Goal: Task Accomplishment & Management: Use online tool/utility

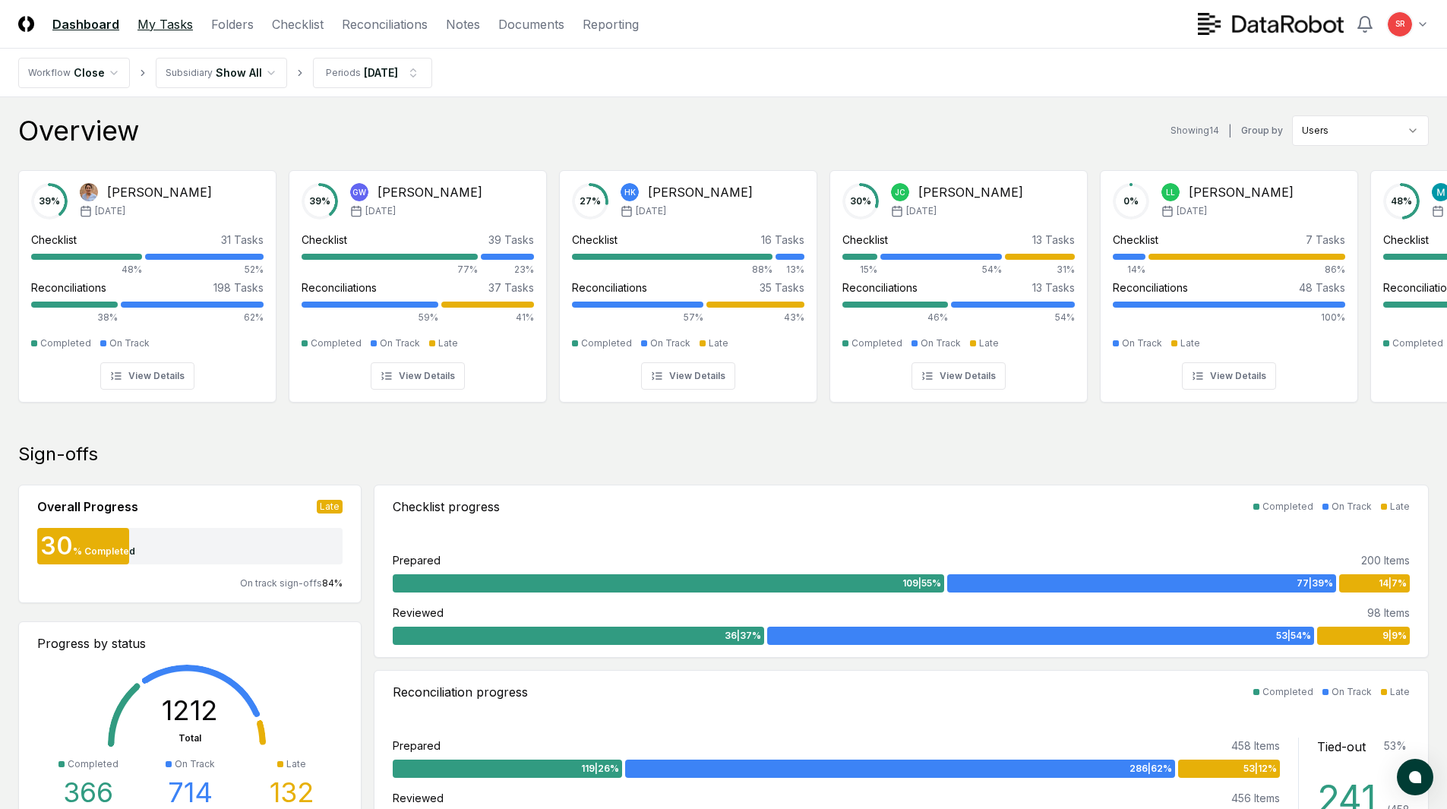
click at [164, 26] on link "My Tasks" at bounding box center [165, 24] width 55 height 18
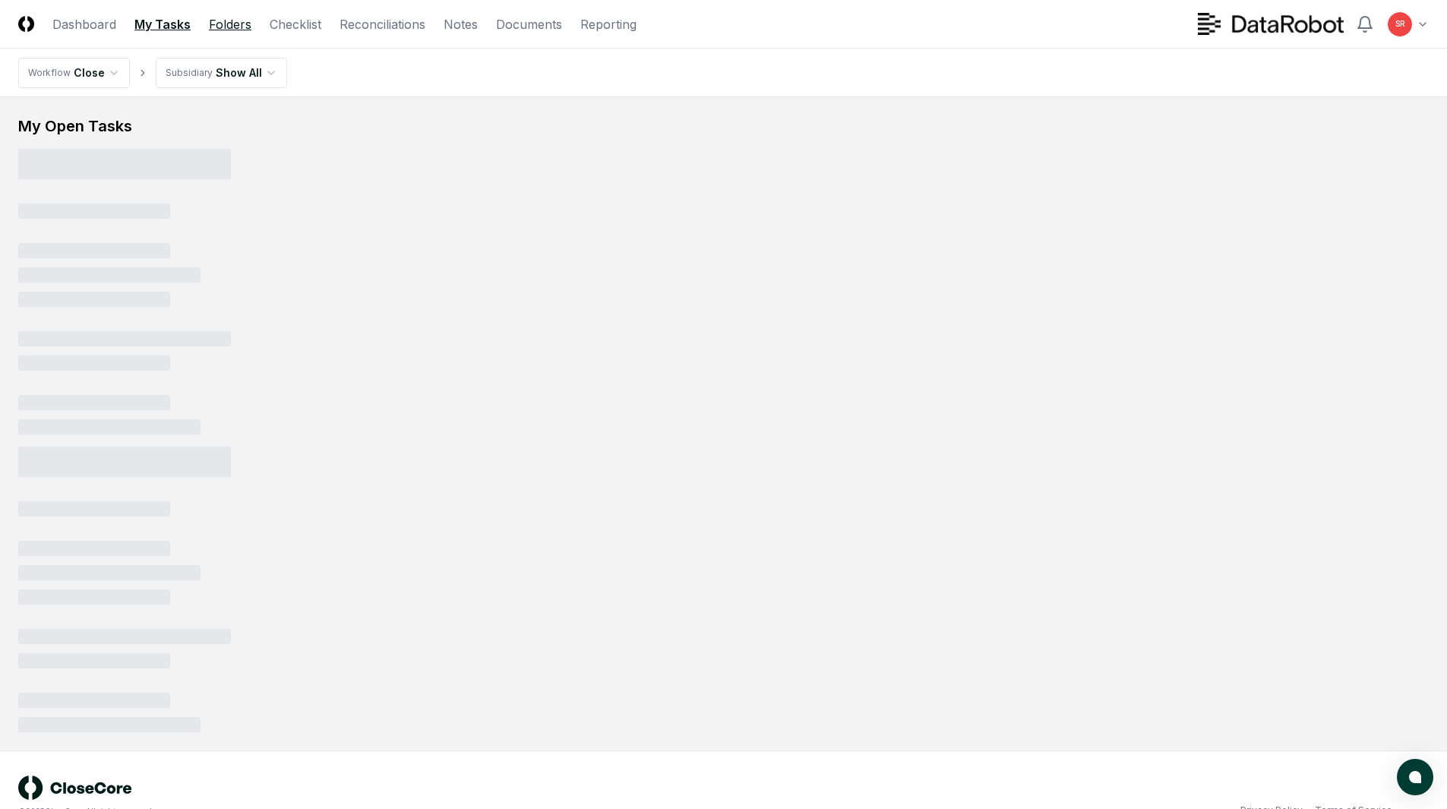
click at [233, 23] on link "Folders" at bounding box center [230, 24] width 43 height 18
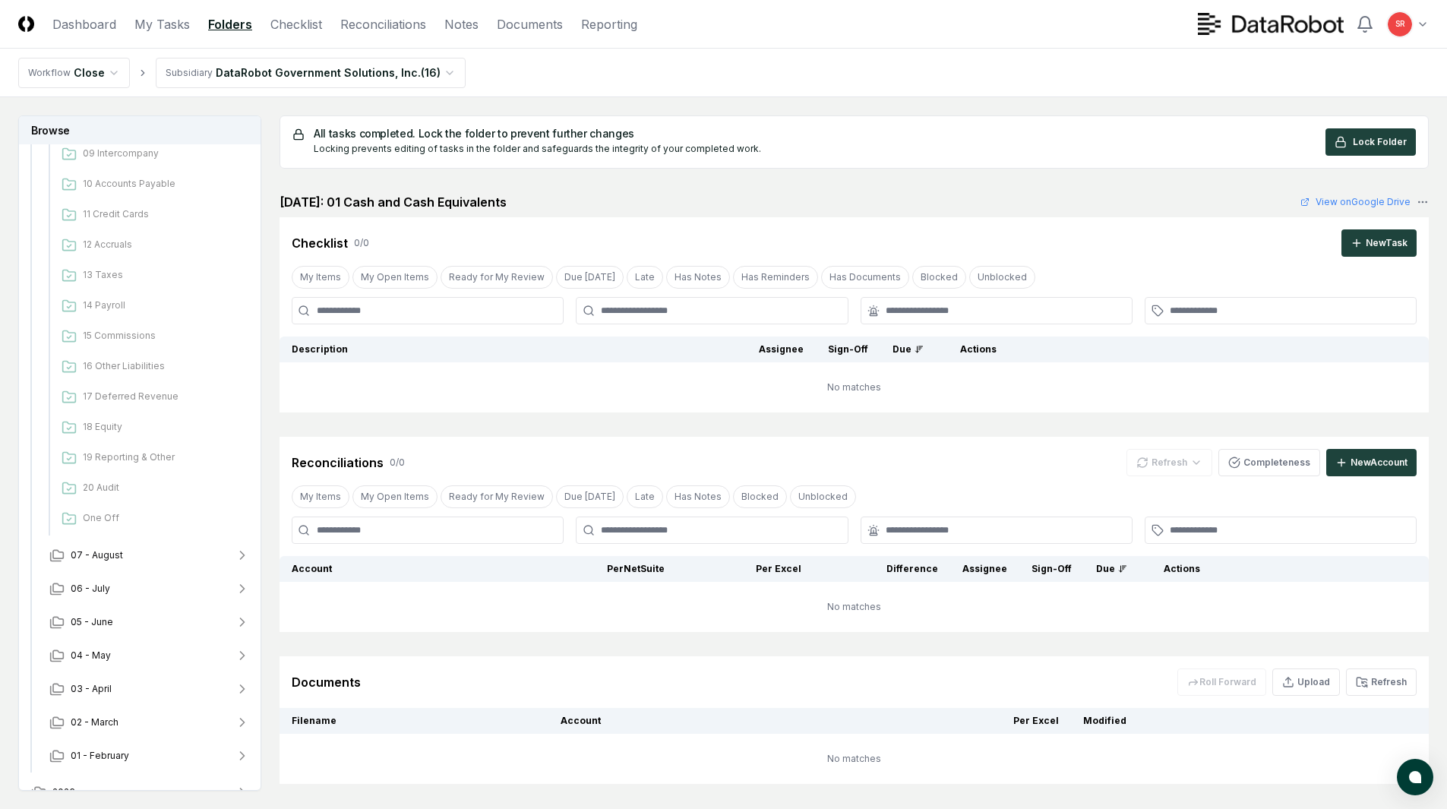
scroll to position [14, 0]
click at [244, 214] on icon "button" at bounding box center [243, 215] width 8 height 4
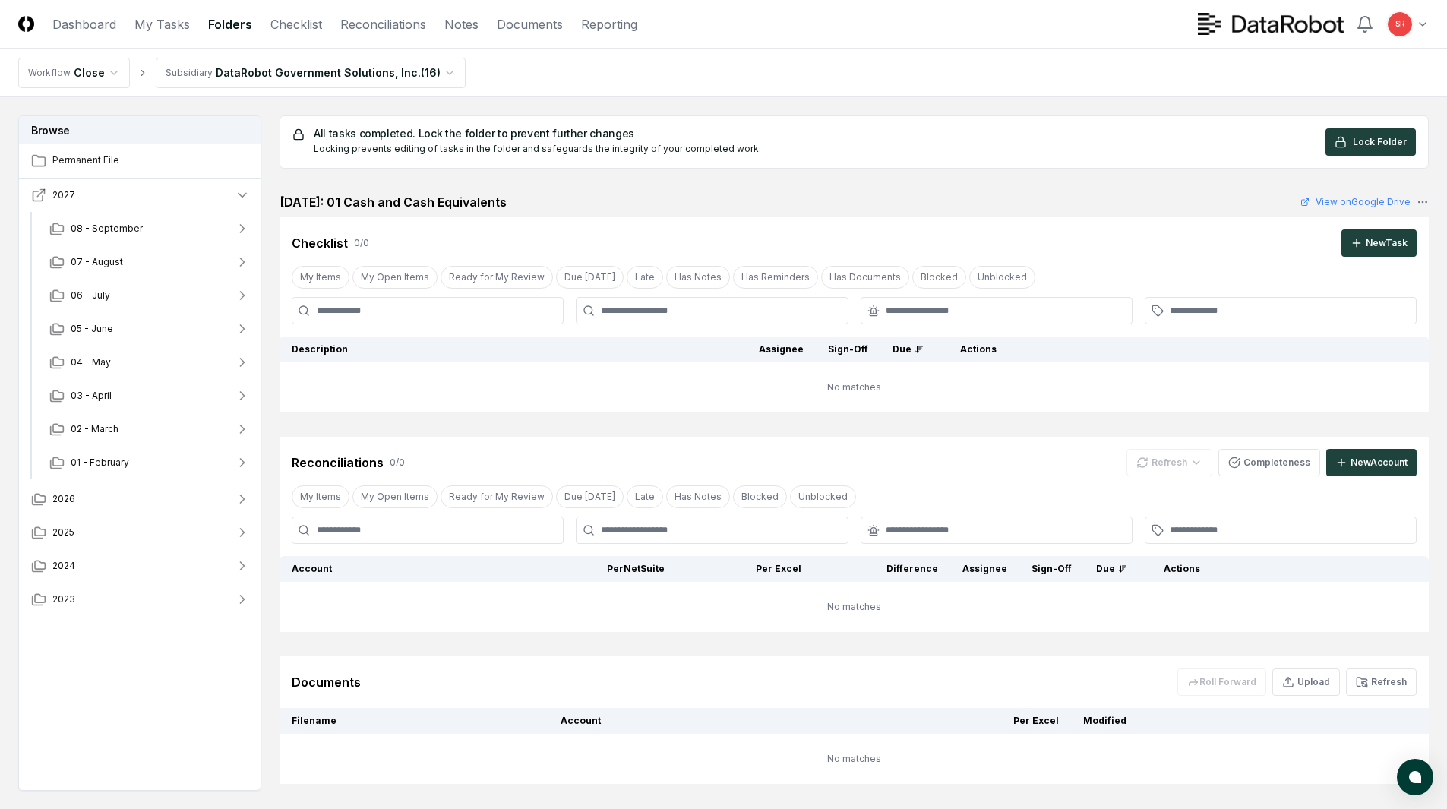
click at [242, 185] on button "2027" at bounding box center [140, 195] width 243 height 33
click at [244, 228] on icon "button" at bounding box center [243, 229] width 4 height 8
click at [241, 427] on icon "button" at bounding box center [242, 429] width 15 height 15
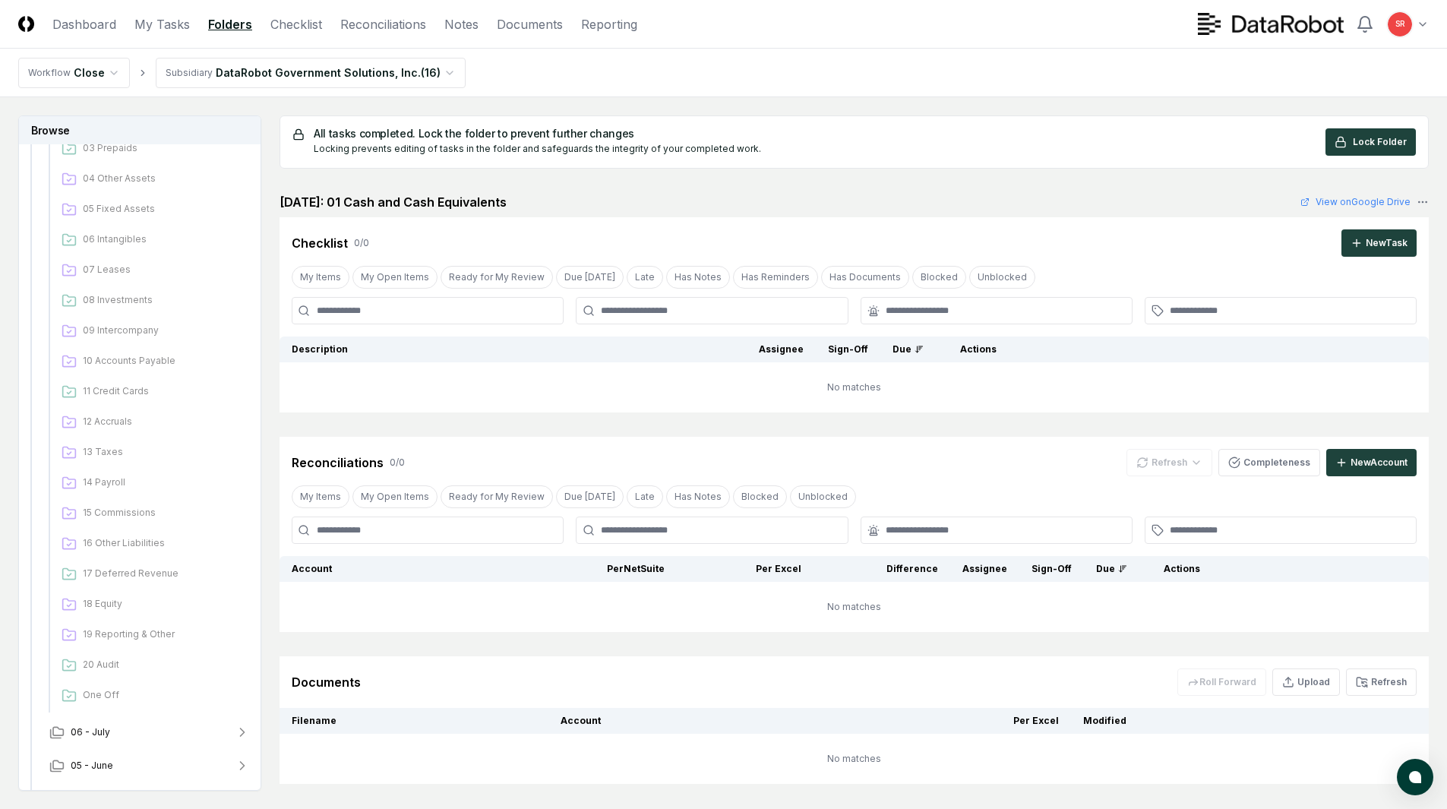
scroll to position [380, 0]
click at [151, 501] on span "15 Commissions" at bounding box center [163, 508] width 161 height 14
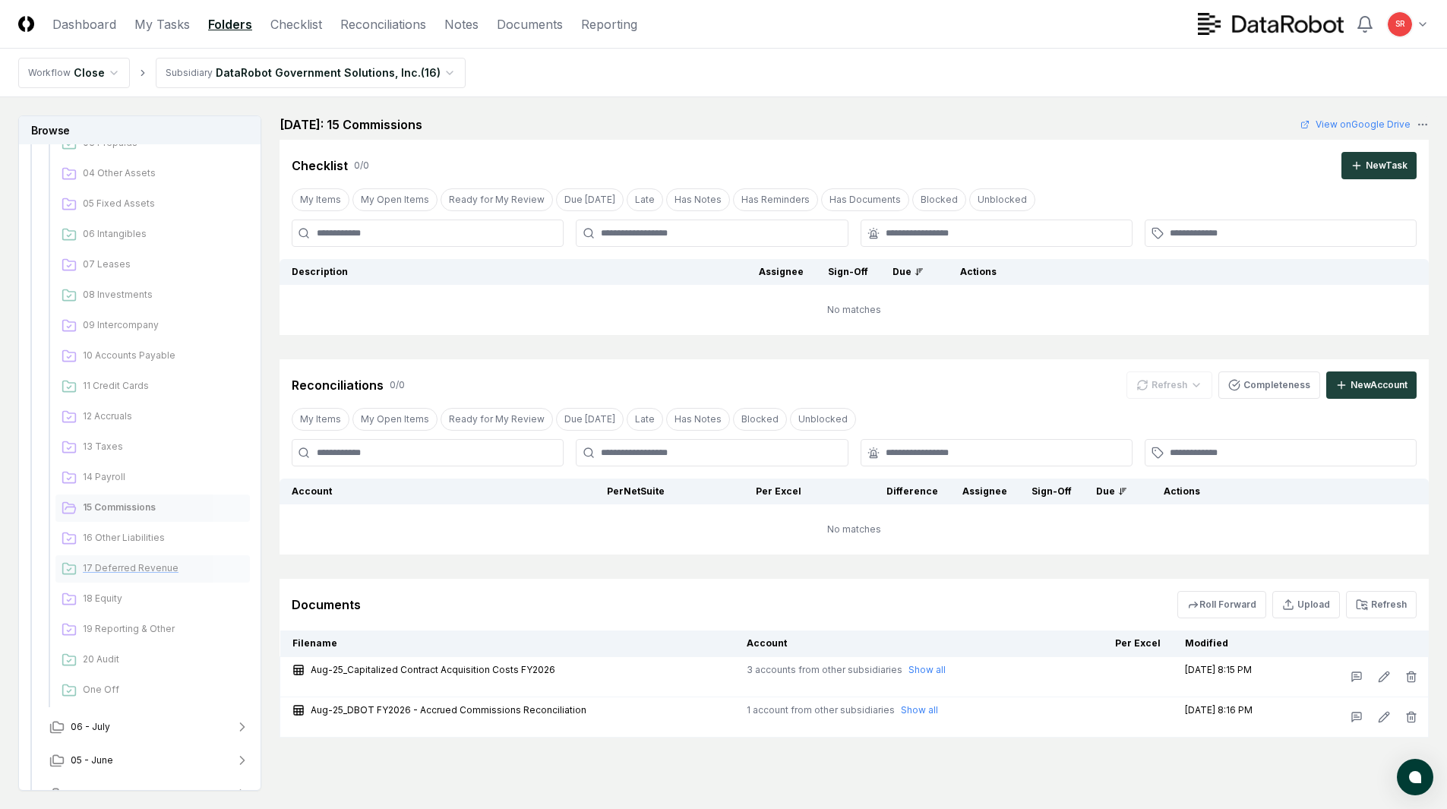
click at [146, 570] on span "17 Deferred Revenue" at bounding box center [163, 568] width 161 height 14
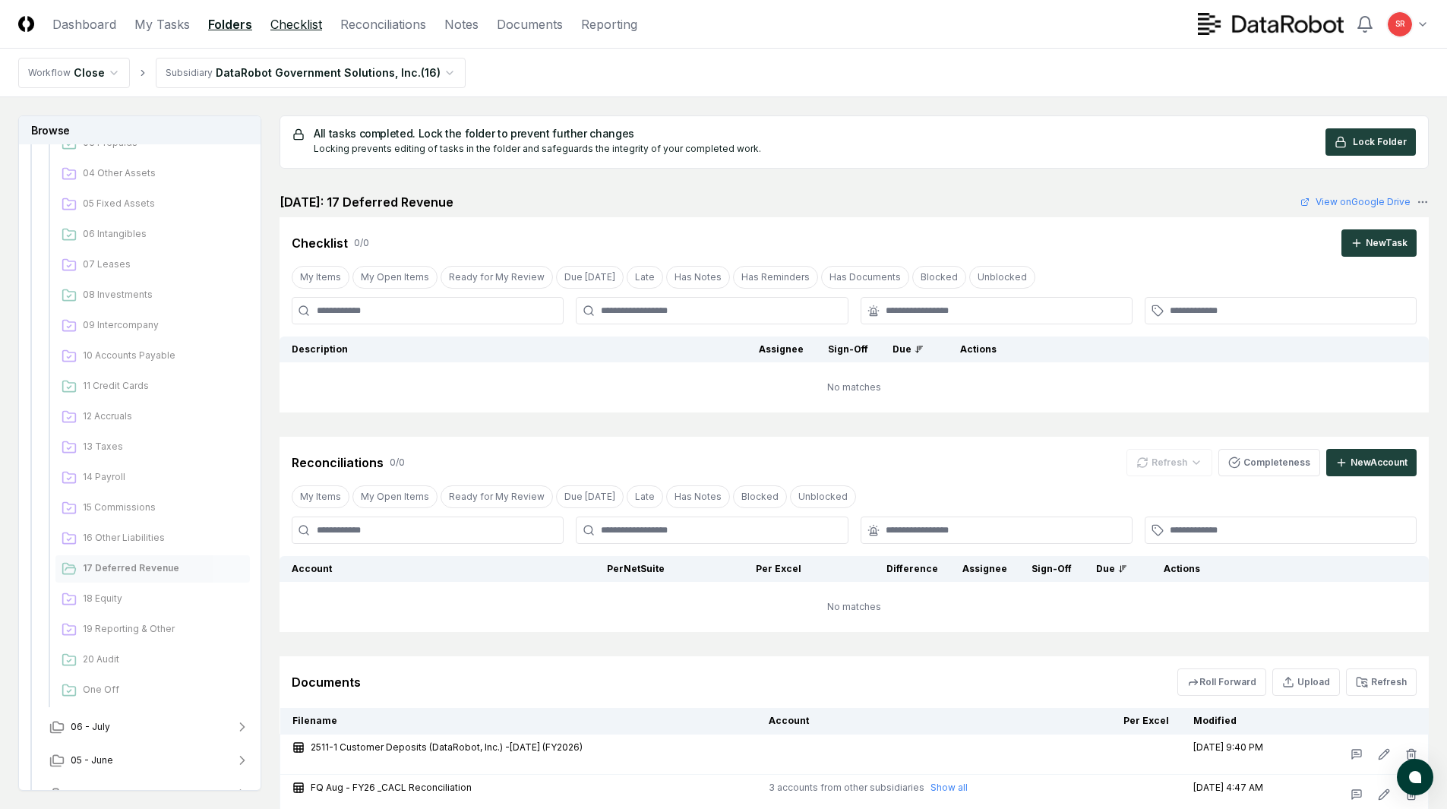
click at [302, 25] on link "Checklist" at bounding box center [296, 24] width 52 height 18
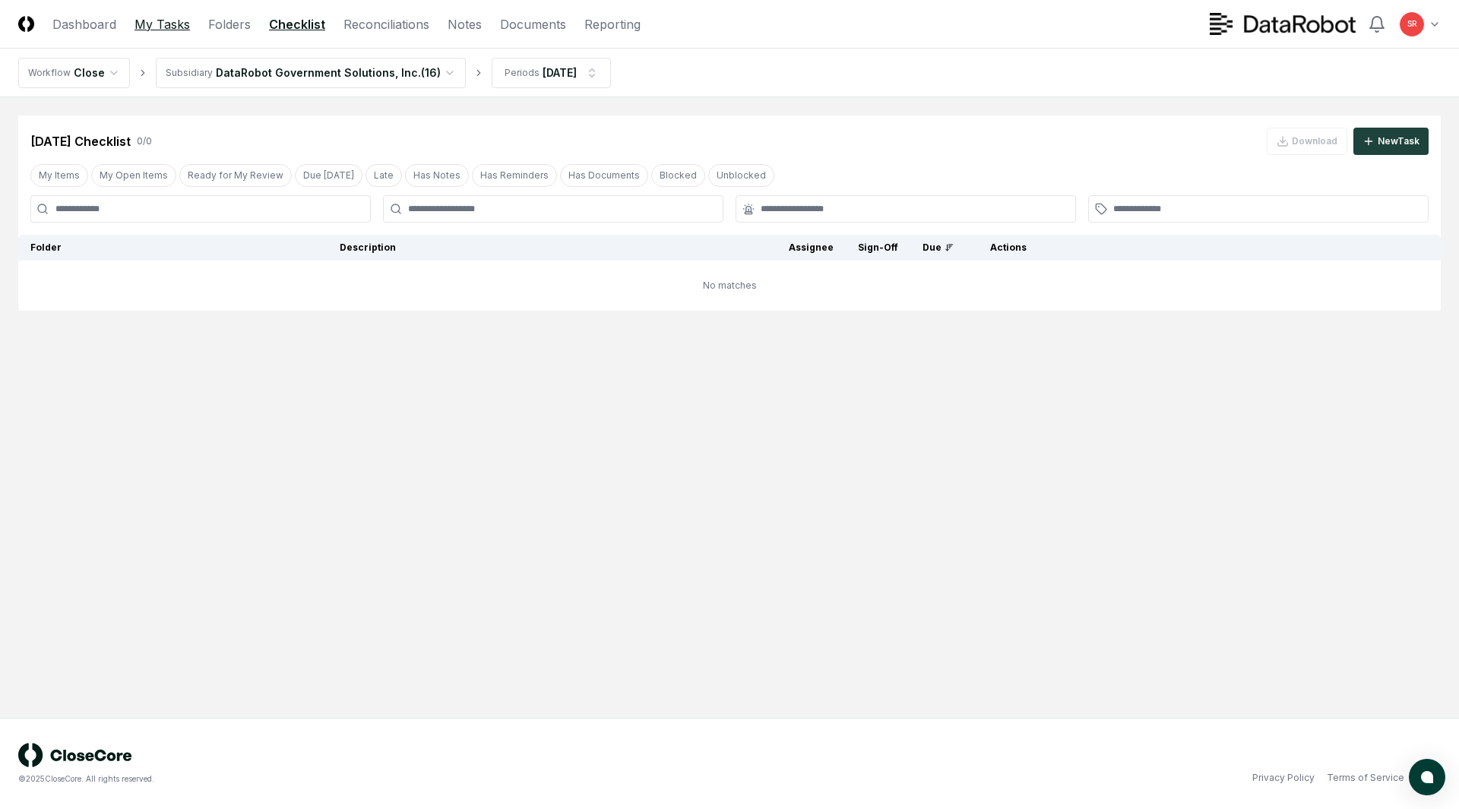
click at [162, 21] on link "My Tasks" at bounding box center [161, 24] width 55 height 18
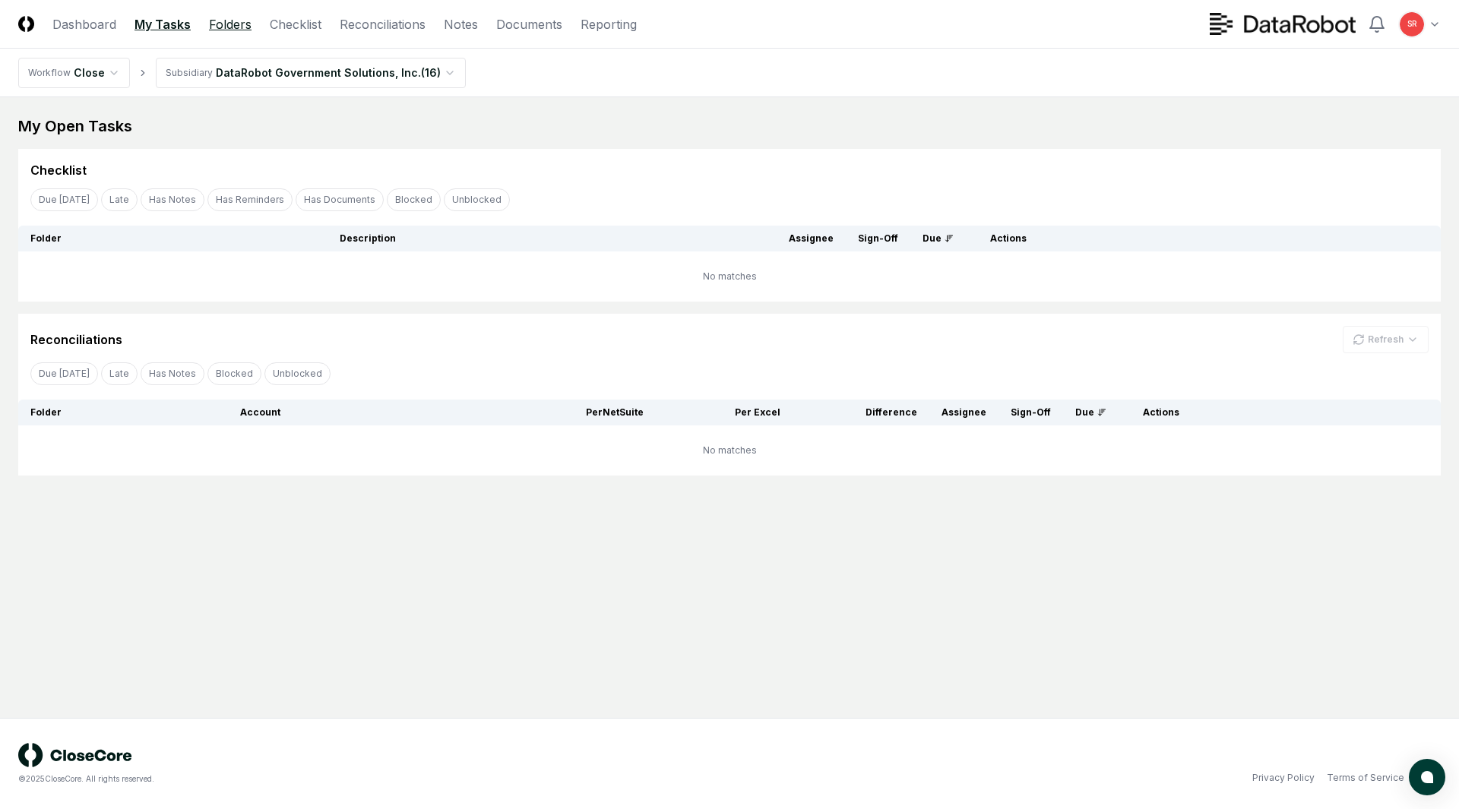
click at [226, 24] on link "Folders" at bounding box center [230, 24] width 43 height 18
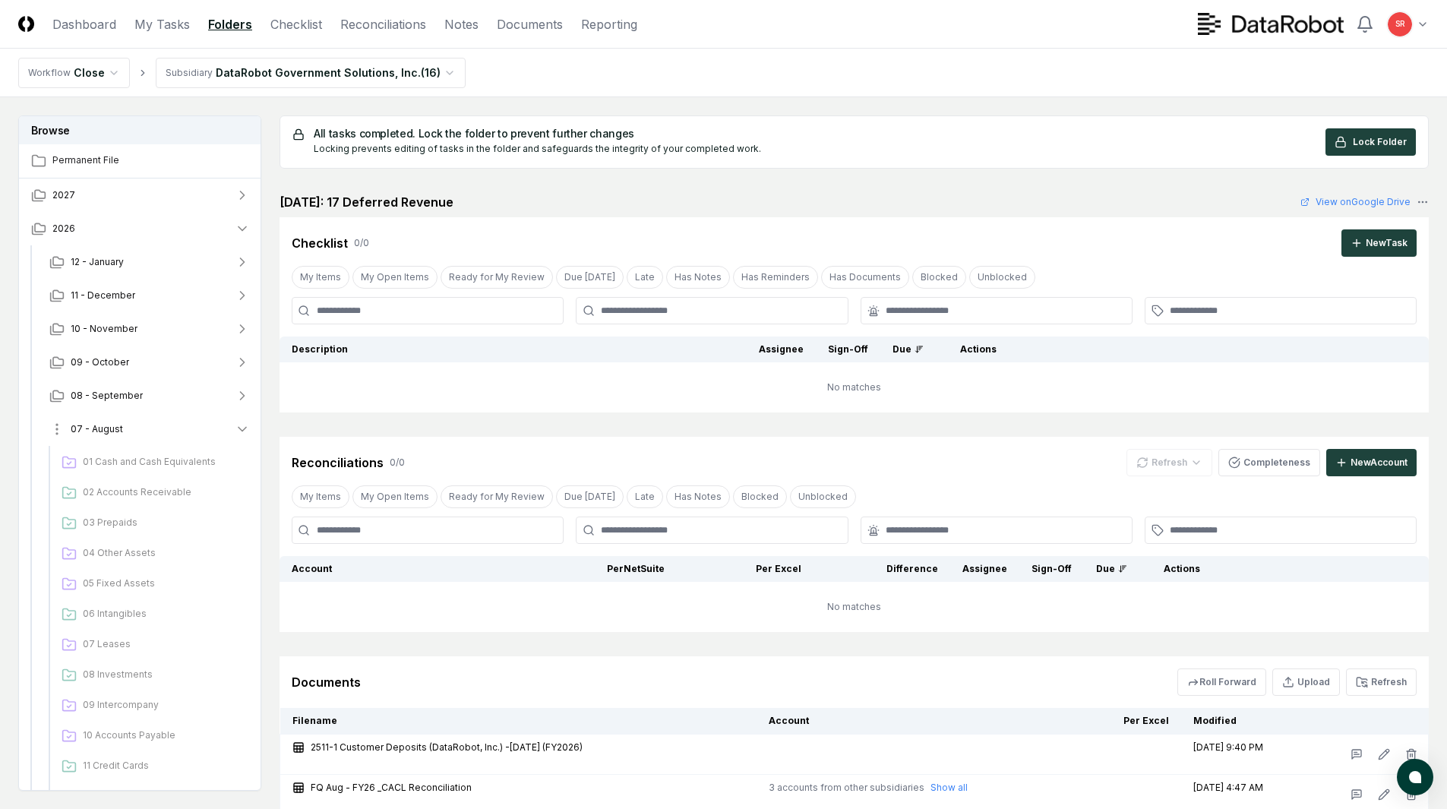
click at [233, 428] on button "07 - August" at bounding box center [149, 429] width 225 height 33
click at [240, 397] on icon "button" at bounding box center [242, 395] width 15 height 15
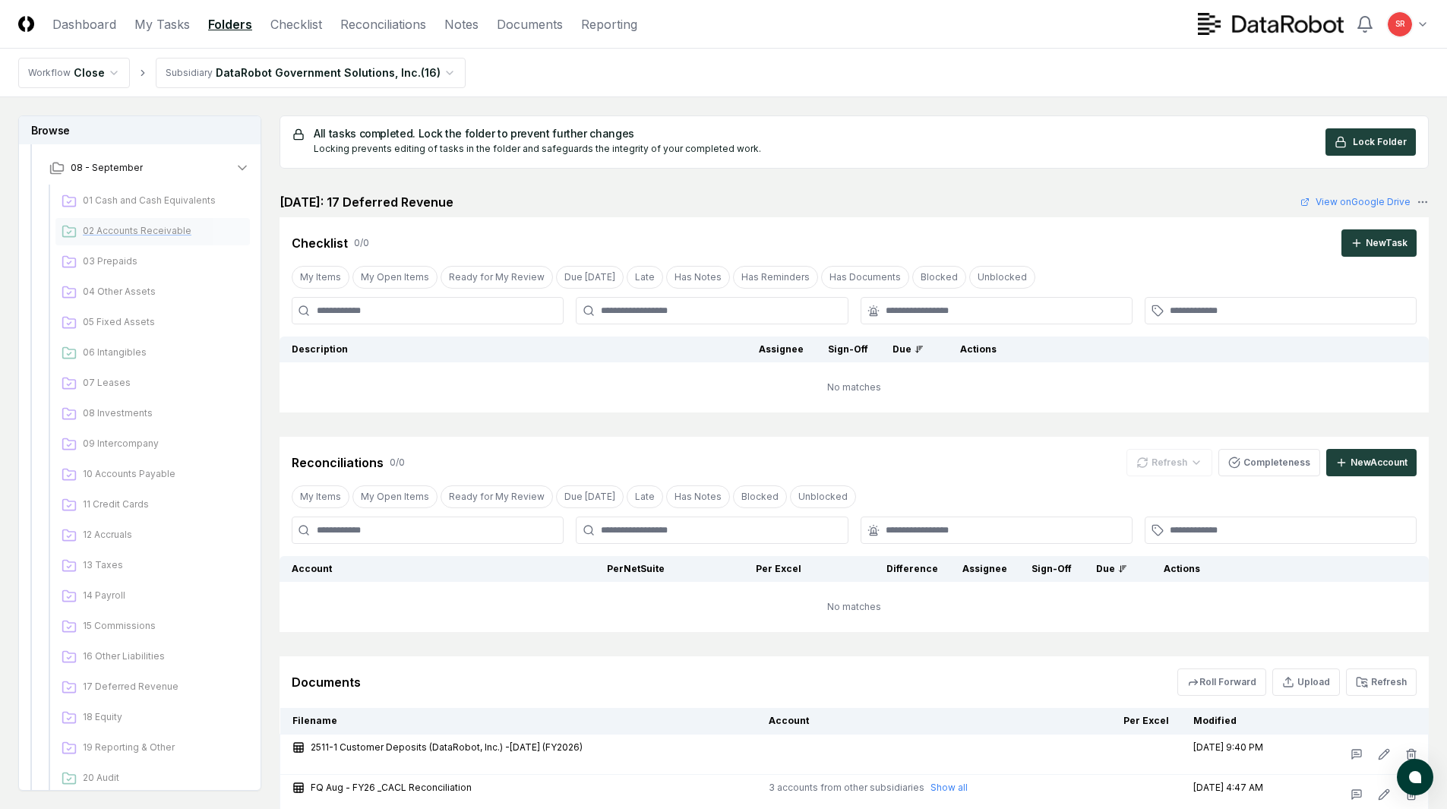
click at [134, 229] on span "02 Accounts Receivable" at bounding box center [163, 231] width 161 height 14
click at [146, 623] on span "15 Commissions" at bounding box center [163, 626] width 161 height 14
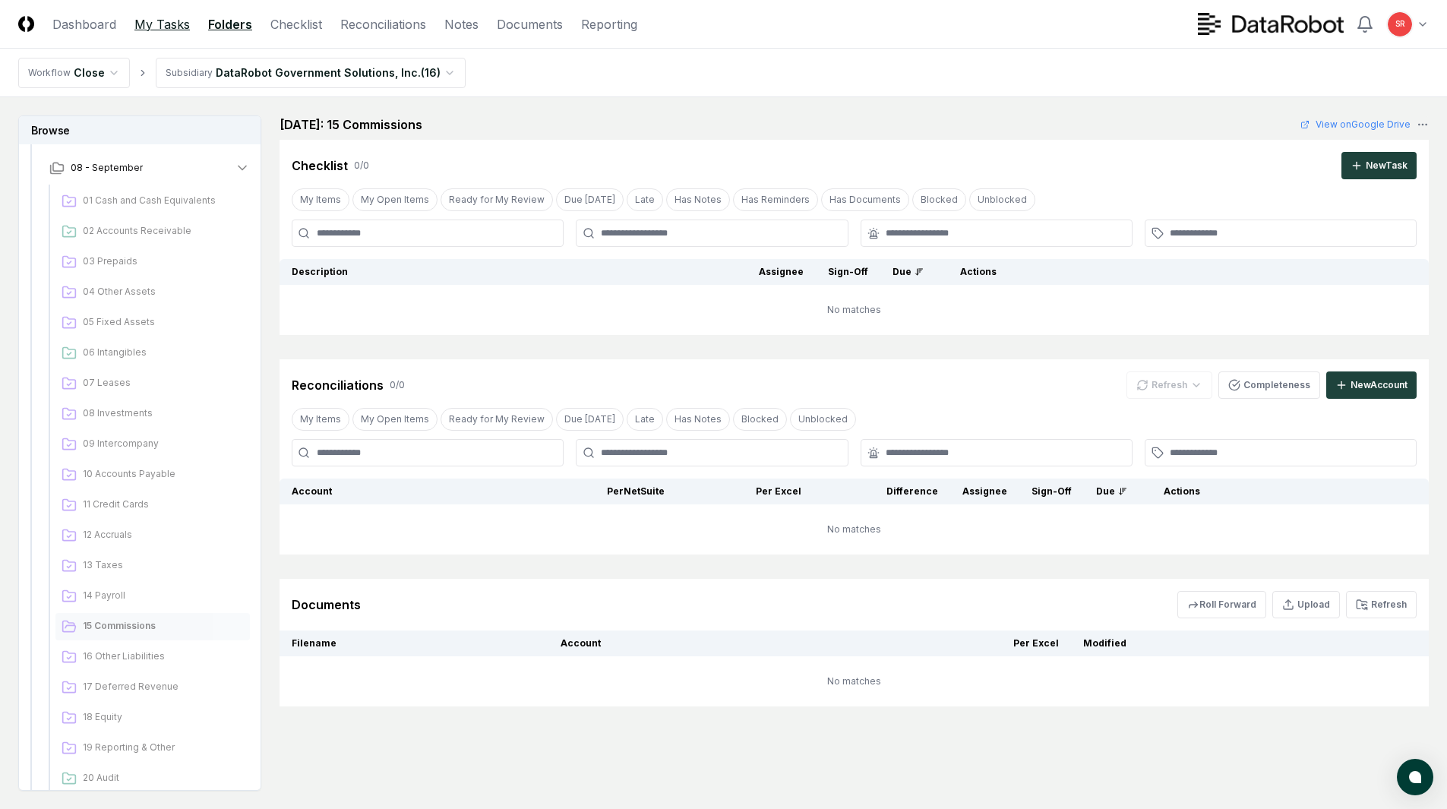
click at [175, 27] on link "My Tasks" at bounding box center [161, 24] width 55 height 18
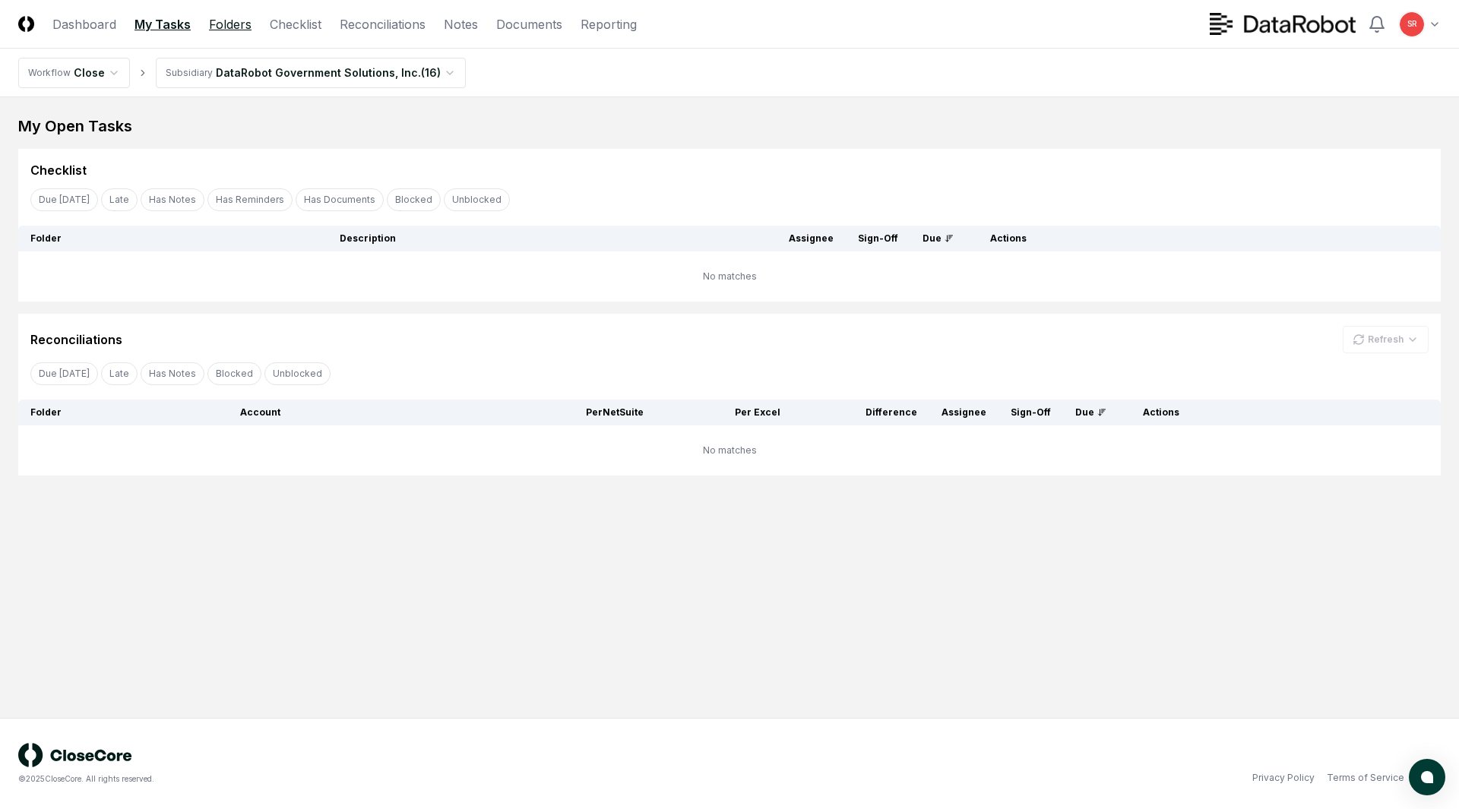
click at [250, 24] on link "Folders" at bounding box center [230, 24] width 43 height 18
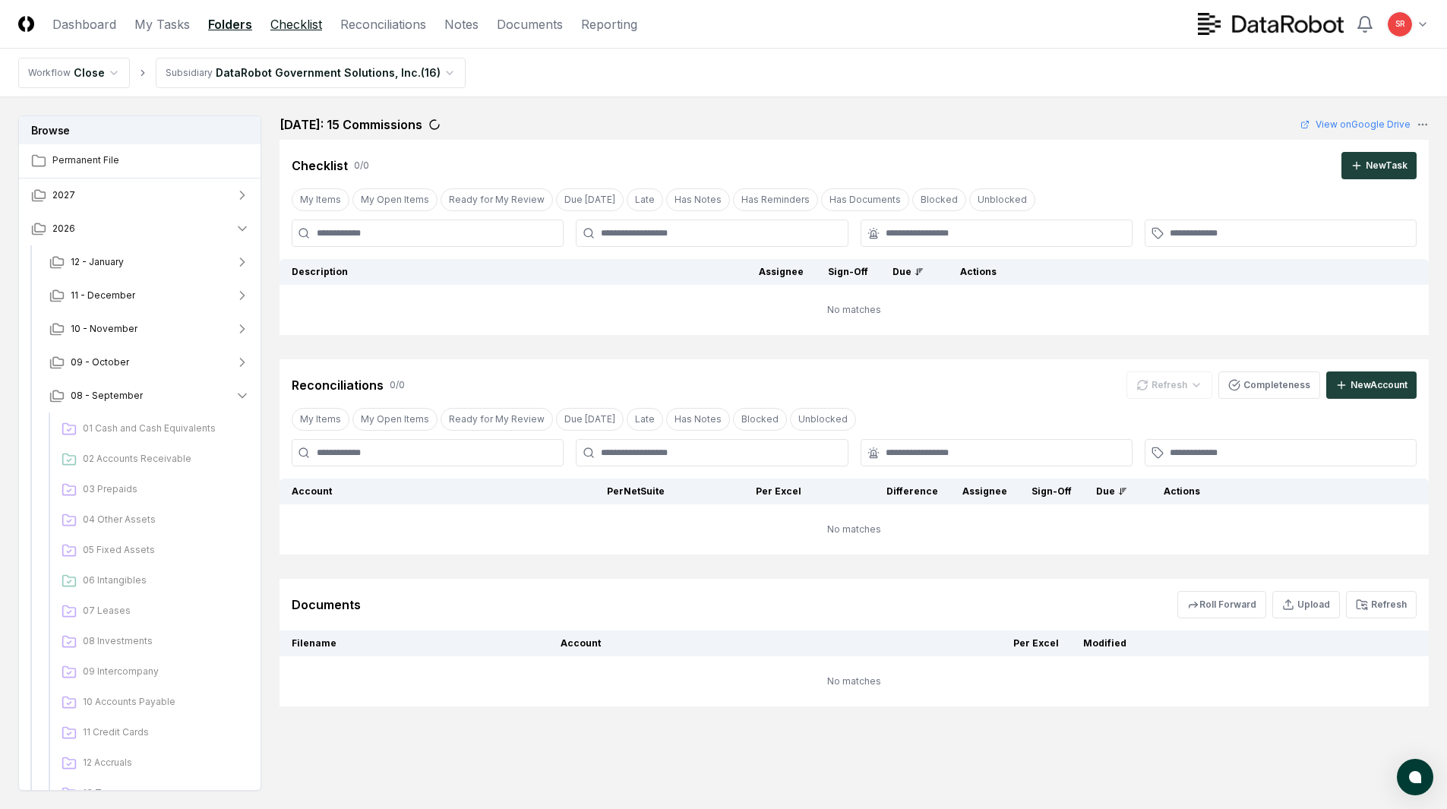
click at [300, 24] on link "Checklist" at bounding box center [296, 24] width 52 height 18
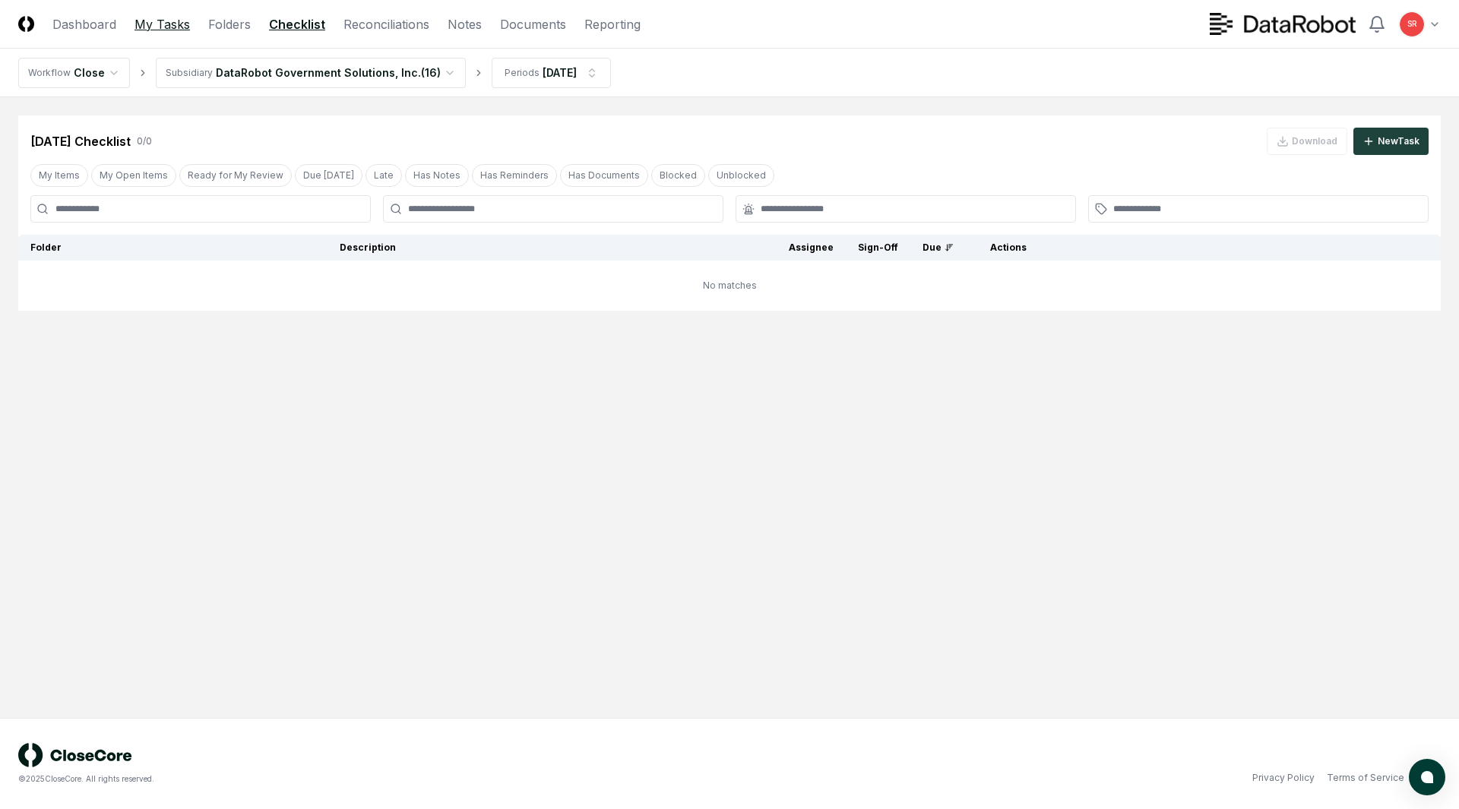
click at [169, 24] on link "My Tasks" at bounding box center [161, 24] width 55 height 18
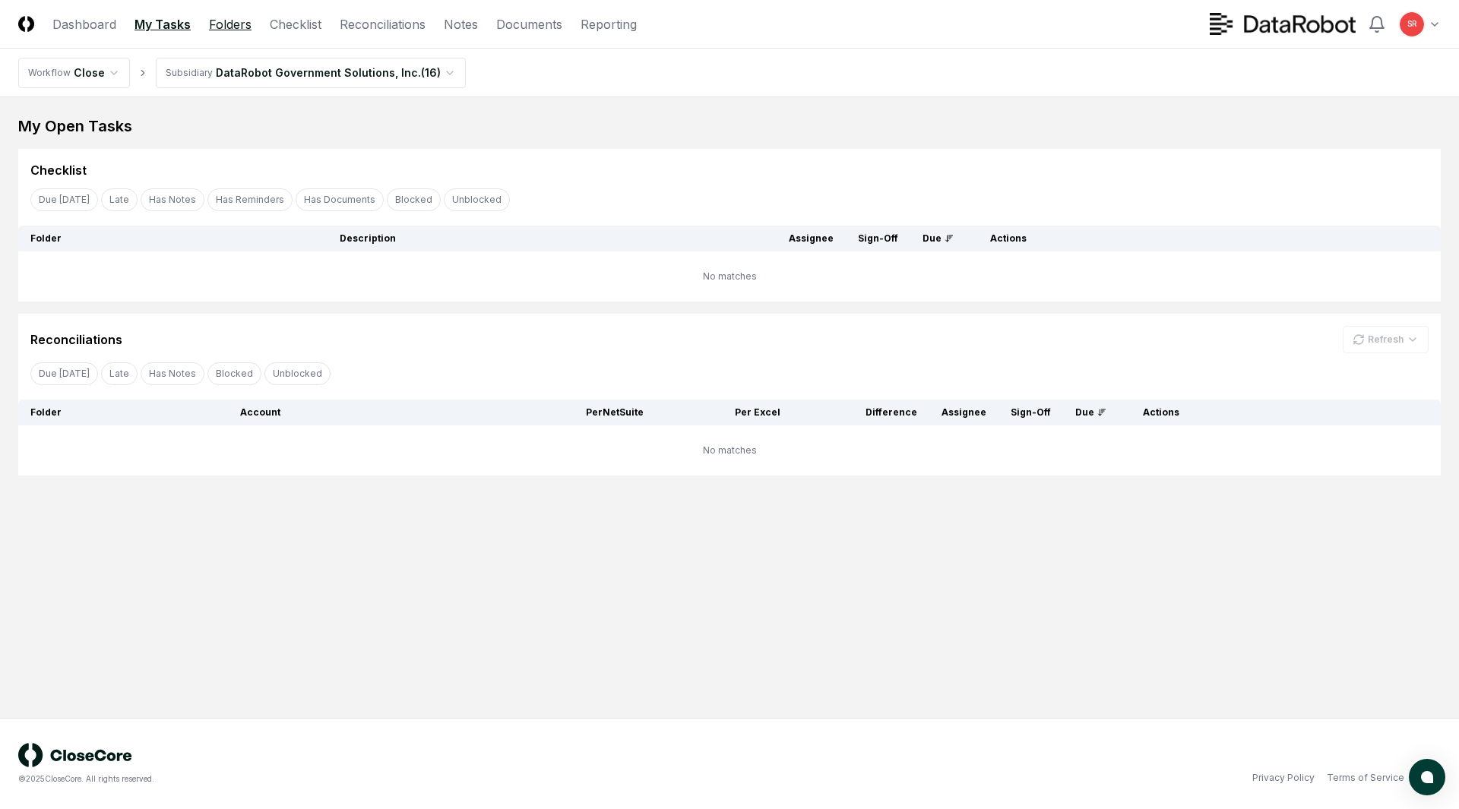
click at [220, 23] on link "Folders" at bounding box center [230, 24] width 43 height 18
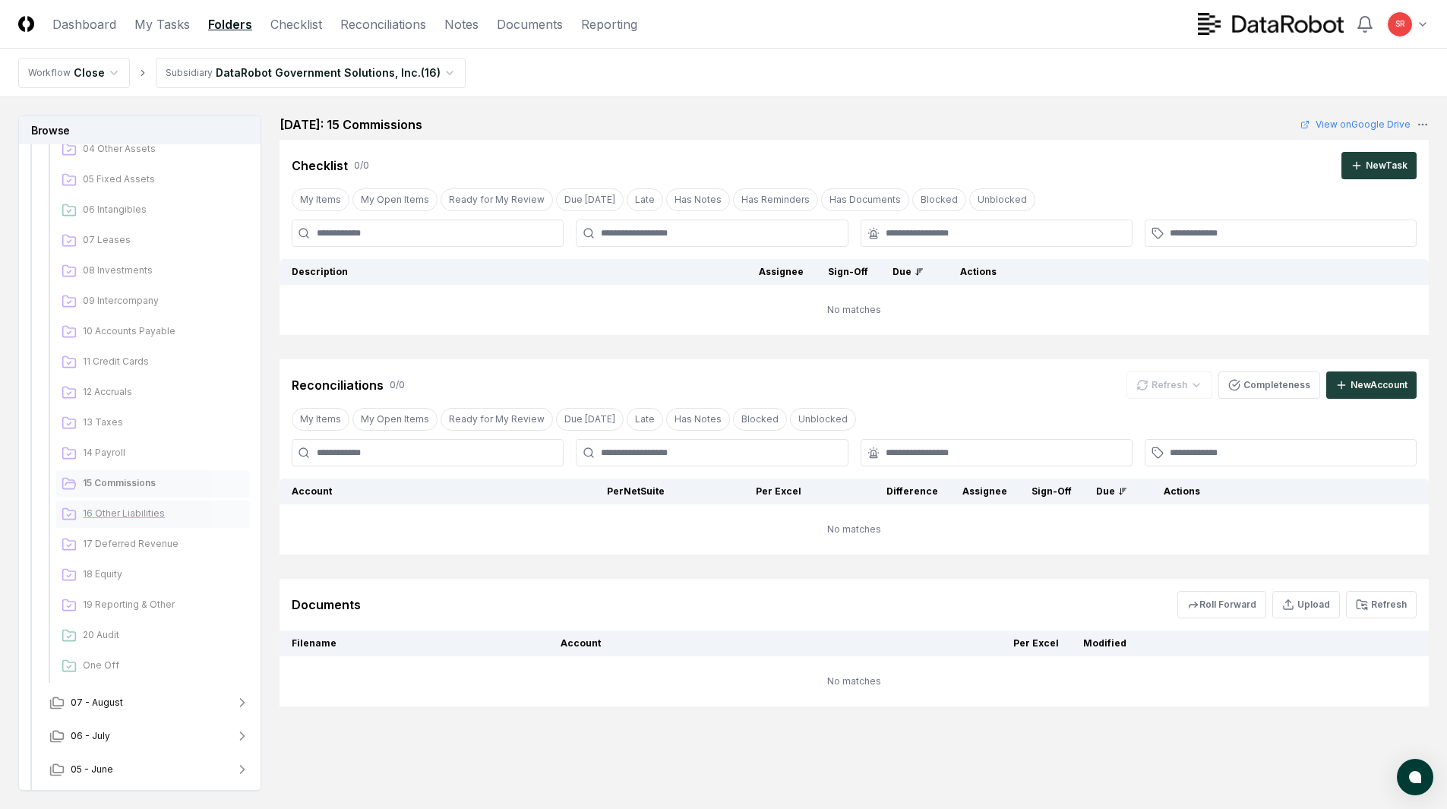
scroll to position [380, 0]
click at [153, 534] on span "17 Deferred Revenue" at bounding box center [163, 535] width 161 height 14
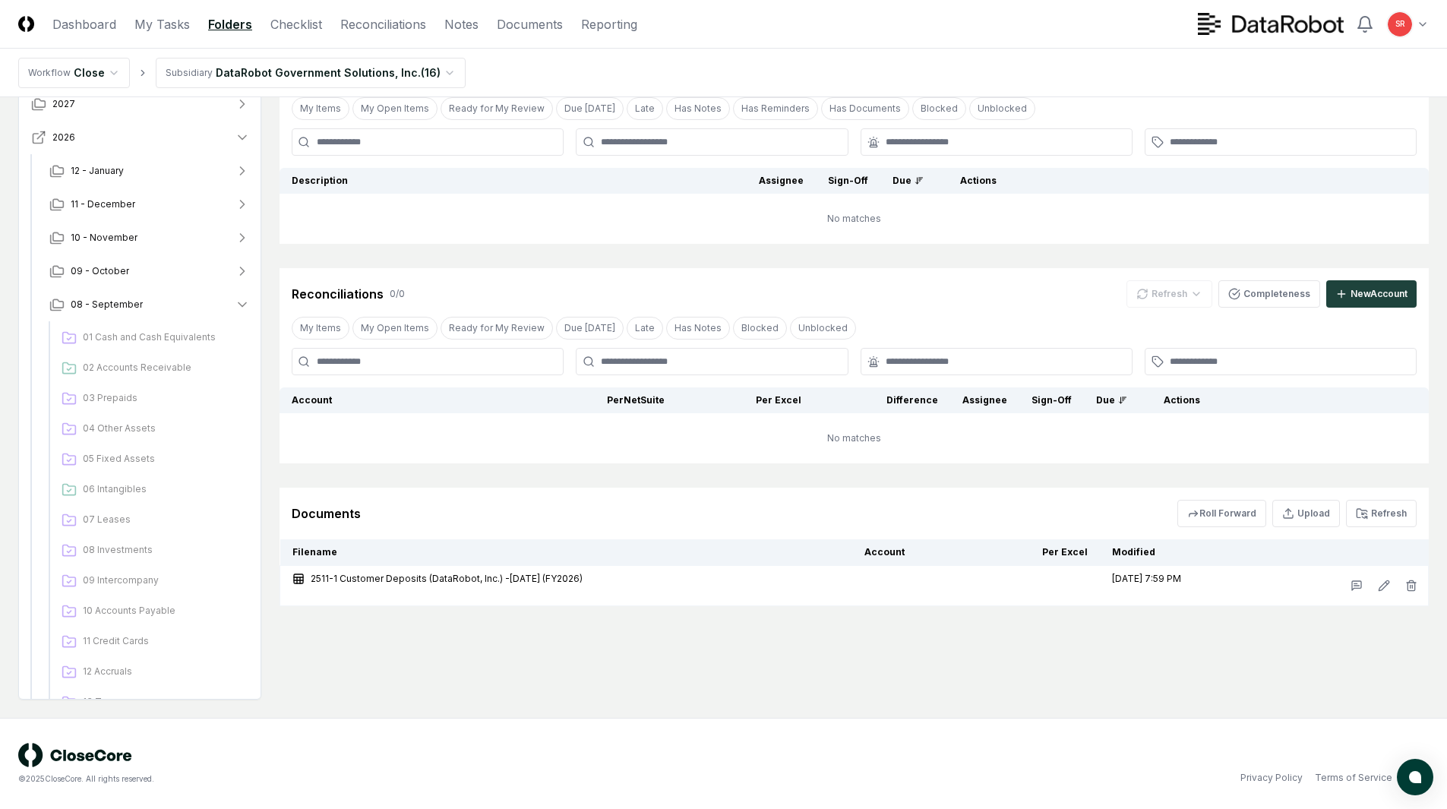
click at [241, 133] on icon "button" at bounding box center [242, 137] width 15 height 15
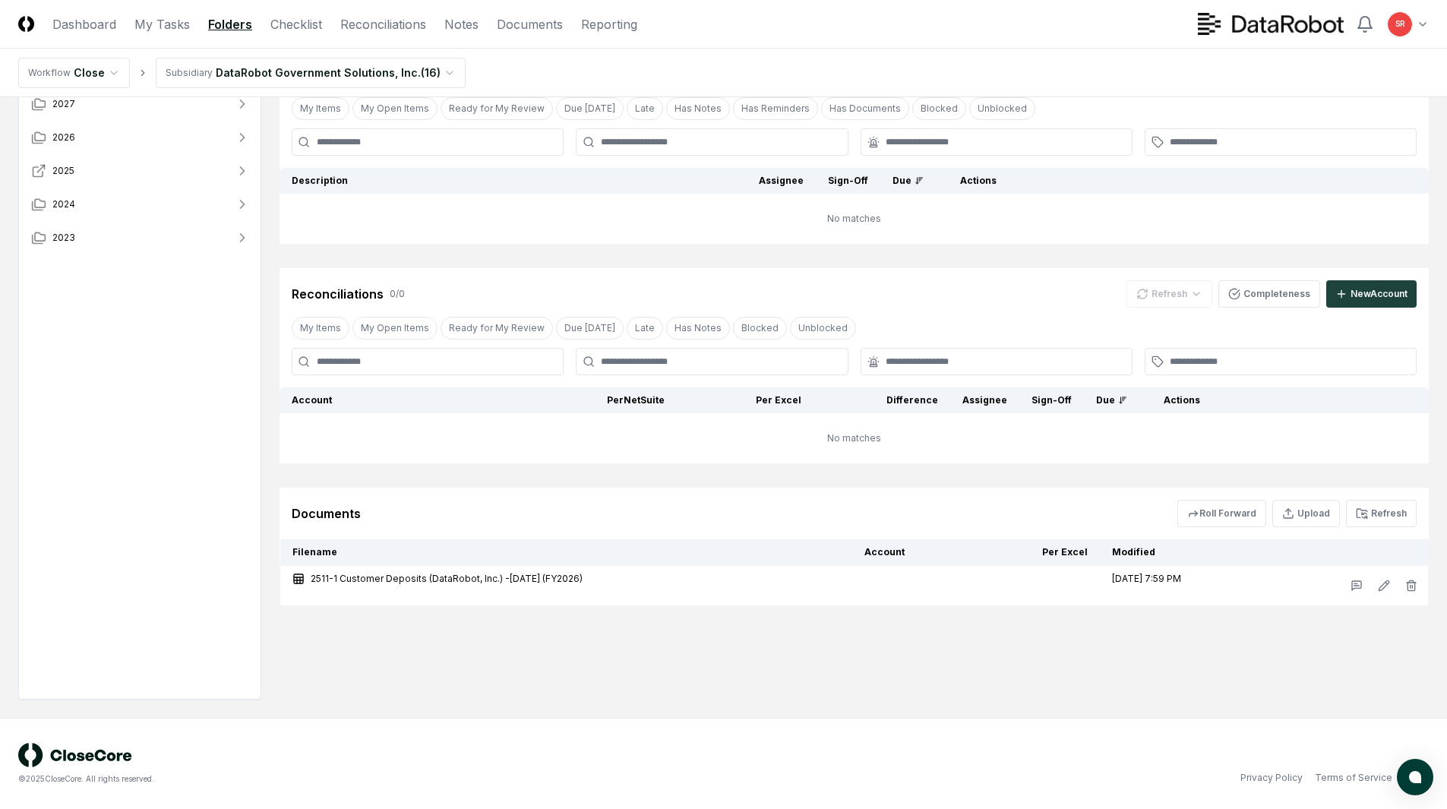
click at [238, 170] on icon "button" at bounding box center [242, 170] width 15 height 15
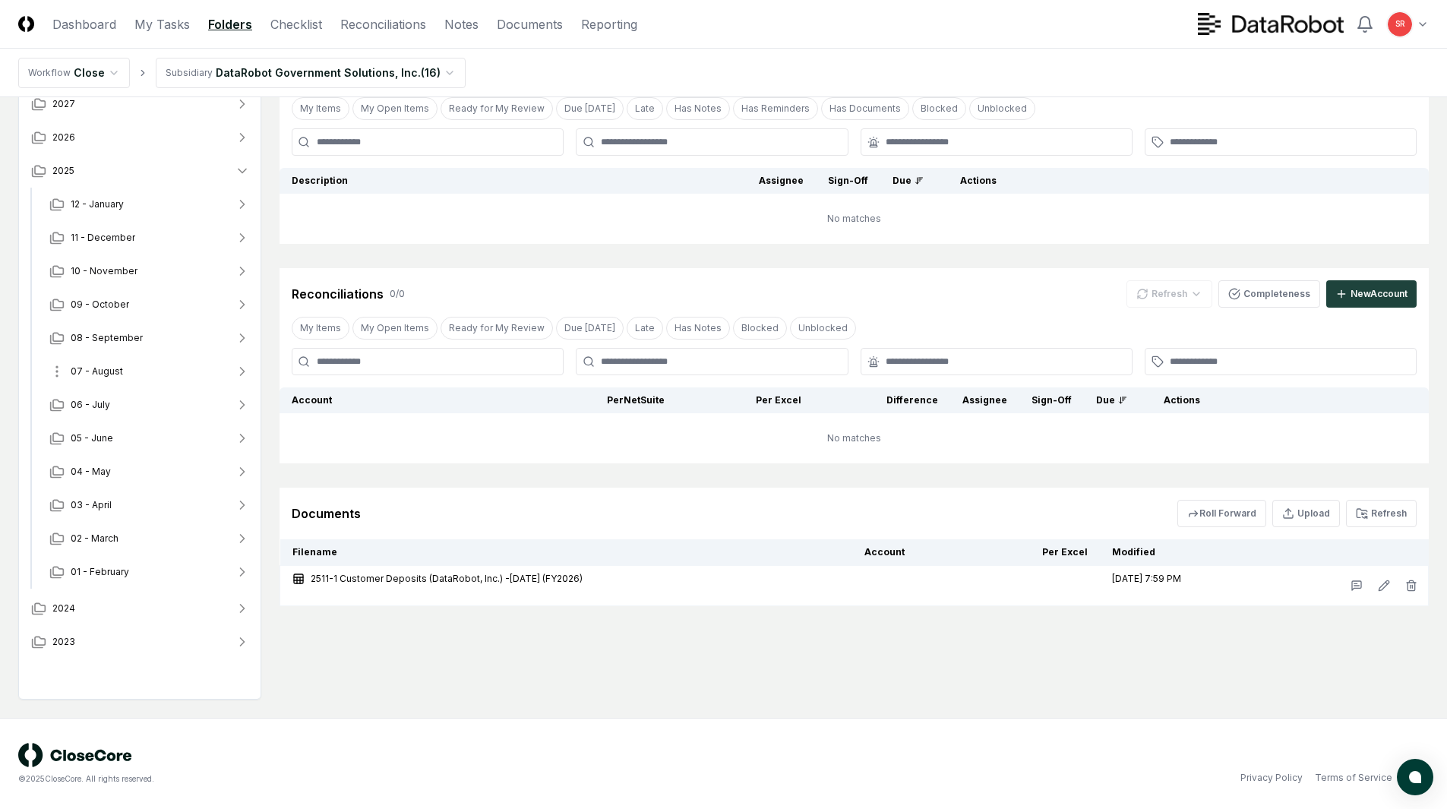
click at [245, 371] on icon "button" at bounding box center [243, 372] width 4 height 8
click at [239, 333] on icon "button" at bounding box center [242, 337] width 15 height 15
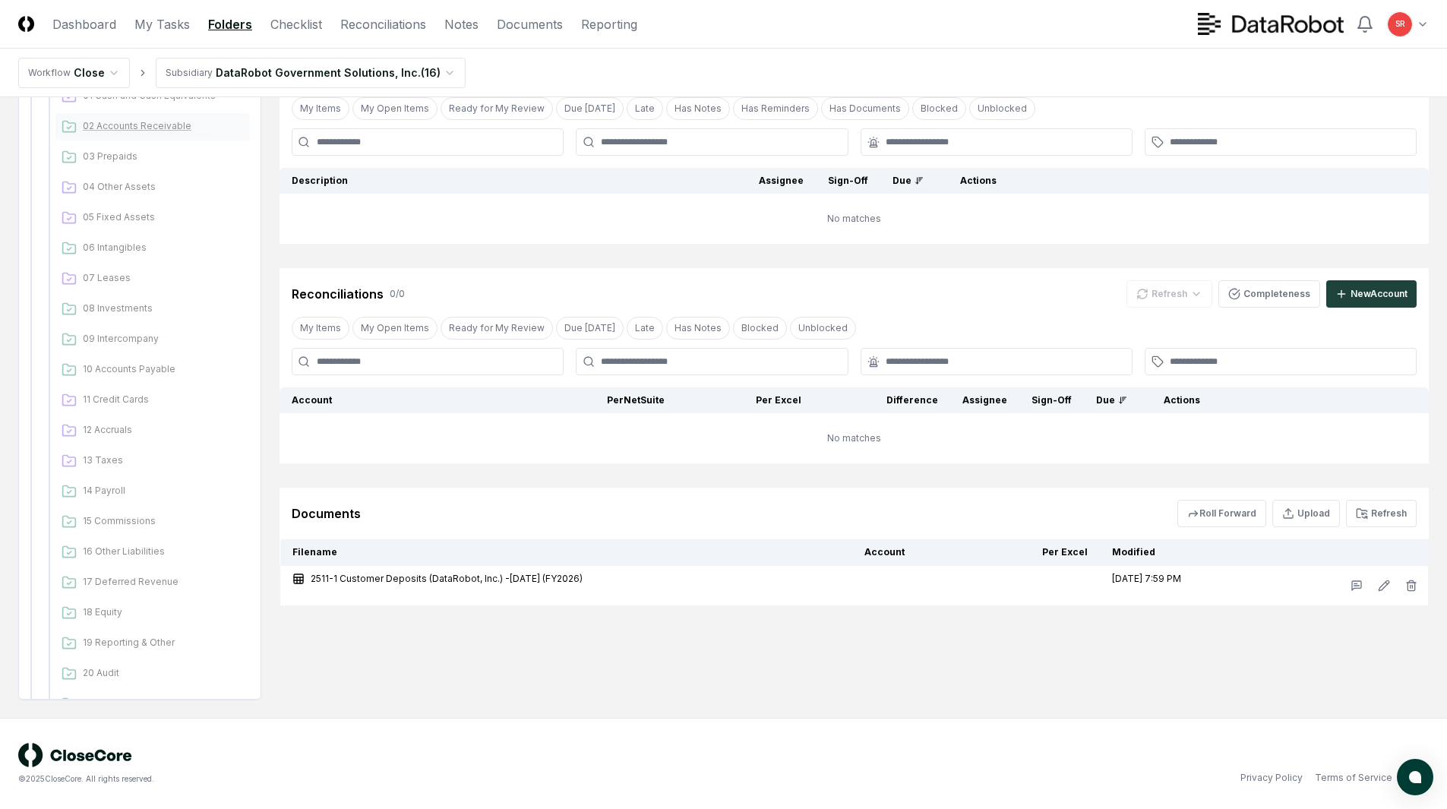
scroll to position [304, 0]
click at [112, 492] on span "15 Commissions" at bounding box center [163, 492] width 161 height 14
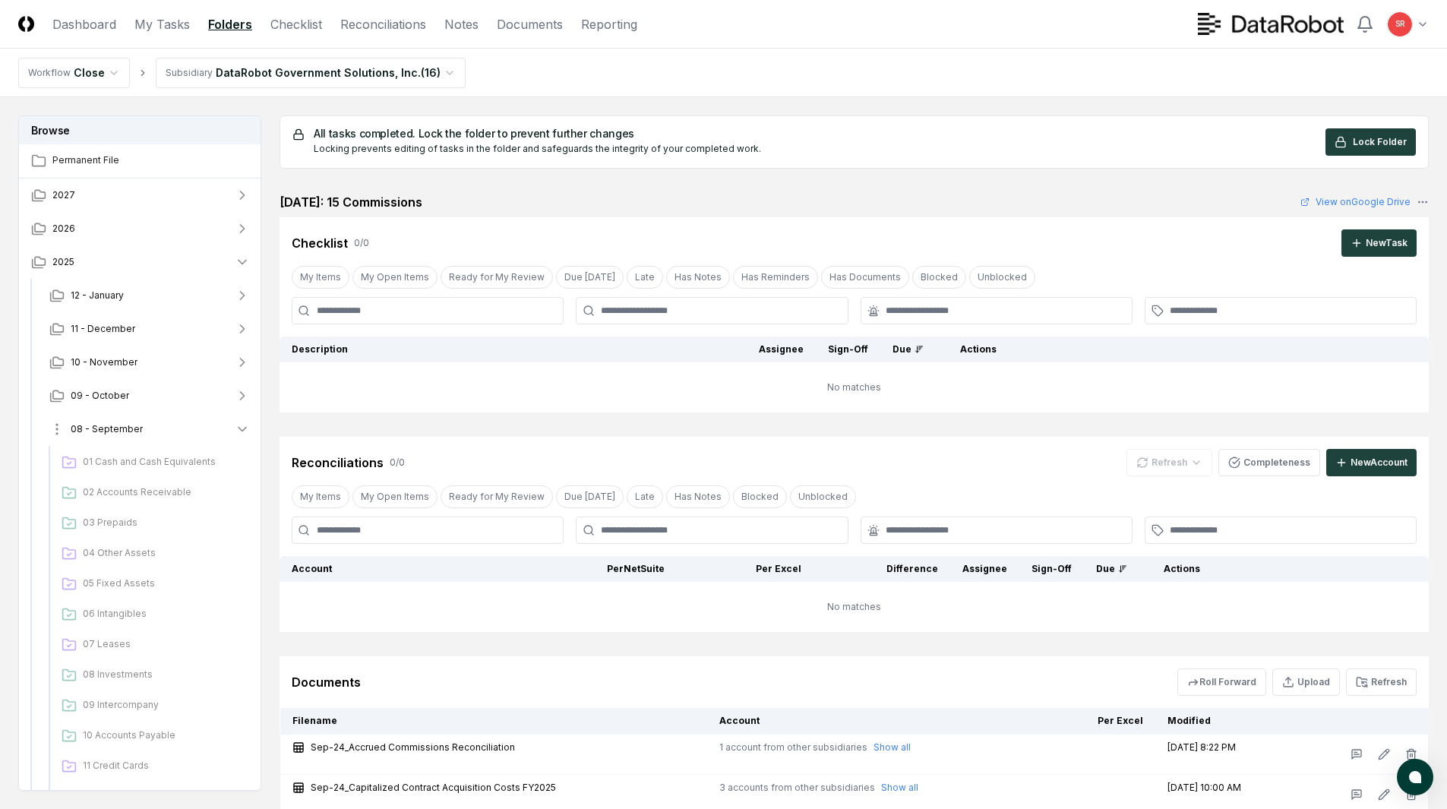
click at [248, 429] on icon "button" at bounding box center [242, 429] width 15 height 15
click at [243, 463] on icon "button" at bounding box center [242, 462] width 15 height 15
click at [241, 255] on icon "button" at bounding box center [242, 262] width 15 height 15
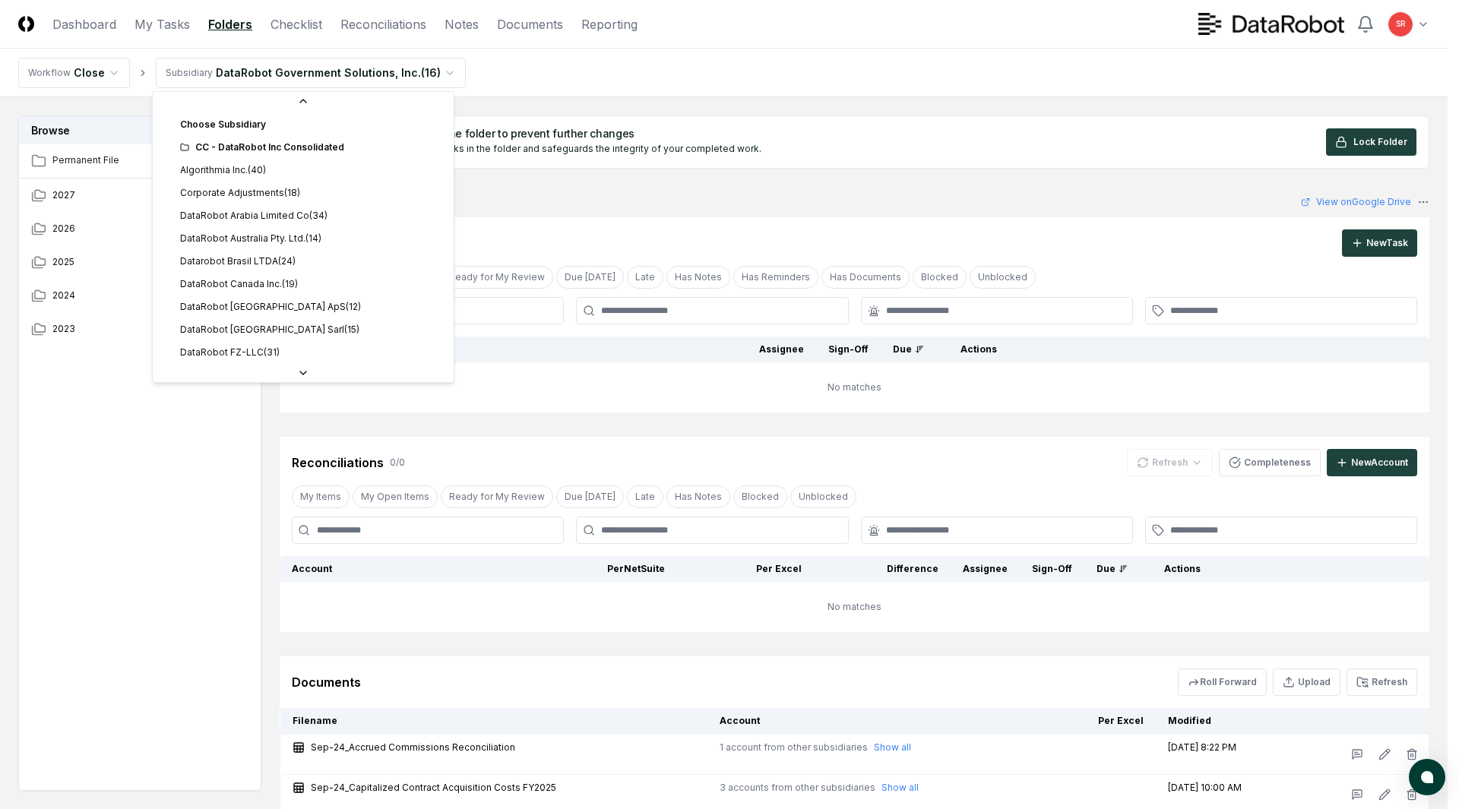
click at [439, 71] on html "CloseCore Dashboard My Tasks Folders Checklist Reconciliations Notes Documents …" at bounding box center [729, 462] width 1459 height 925
click at [331, 127] on div "CC - DataRobot Inc Consolidated" at bounding box center [312, 129] width 264 height 14
click at [191, 128] on div "CC - DataRobot Inc Consolidated" at bounding box center [312, 129] width 264 height 14
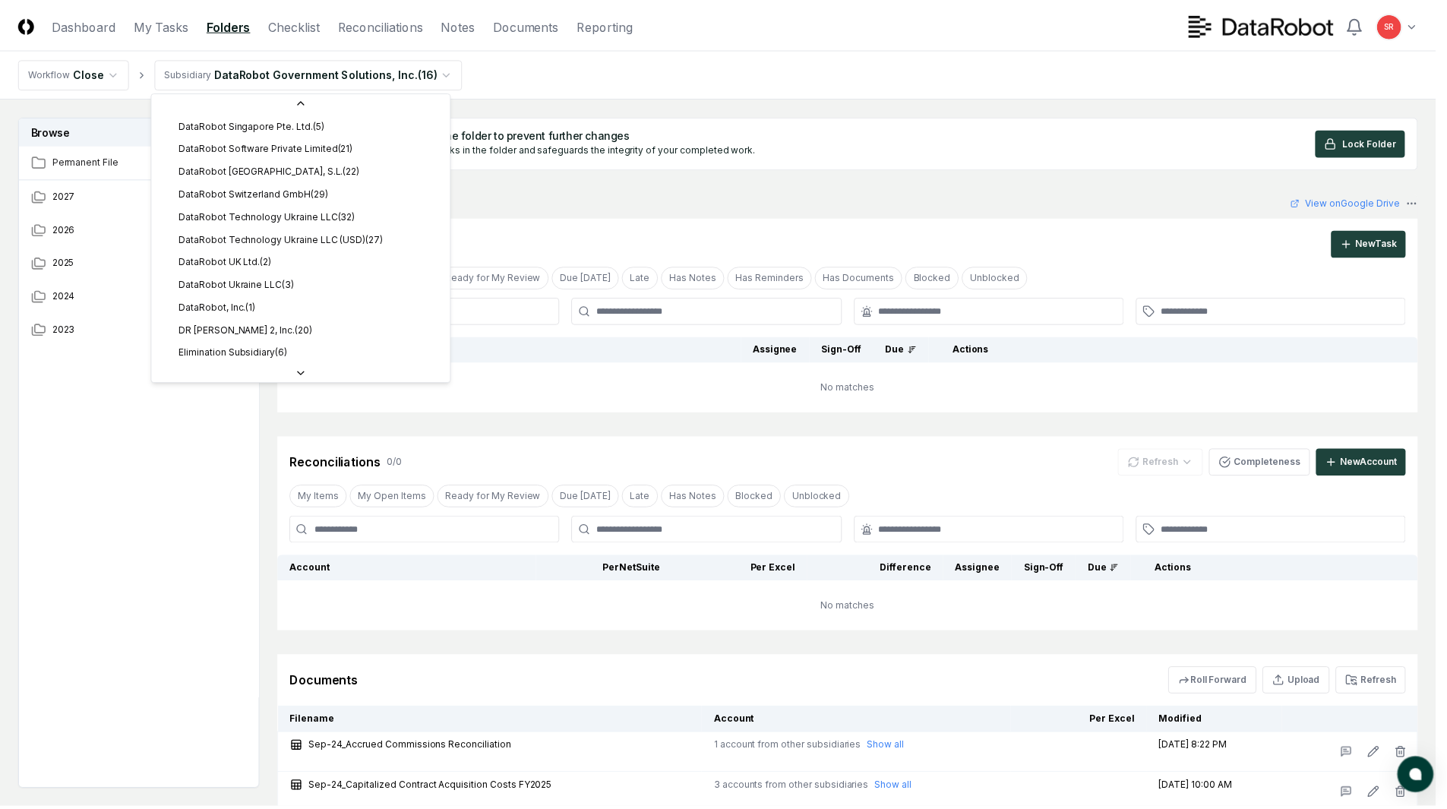
scroll to position [441, 0]
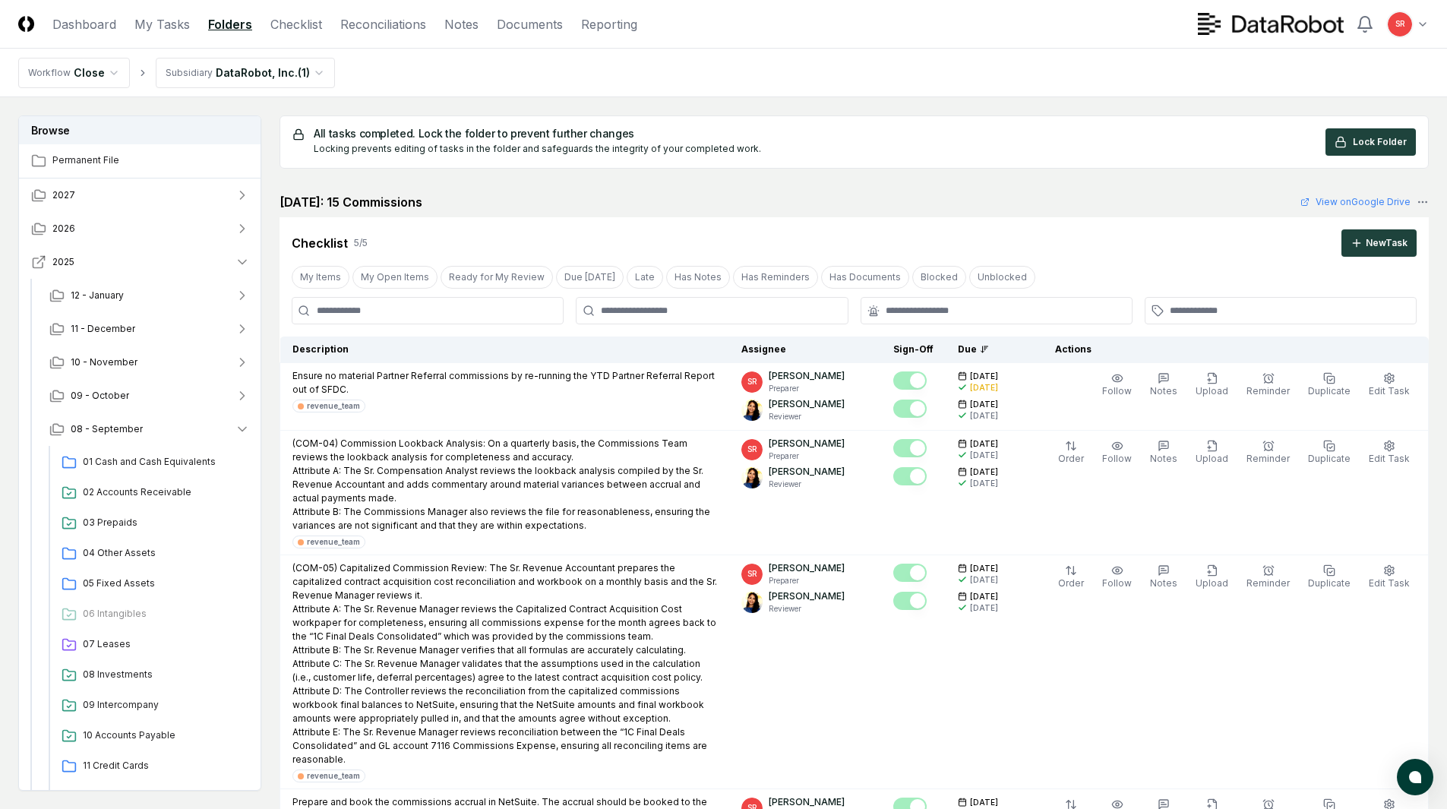
click at [245, 261] on icon "button" at bounding box center [243, 263] width 8 height 4
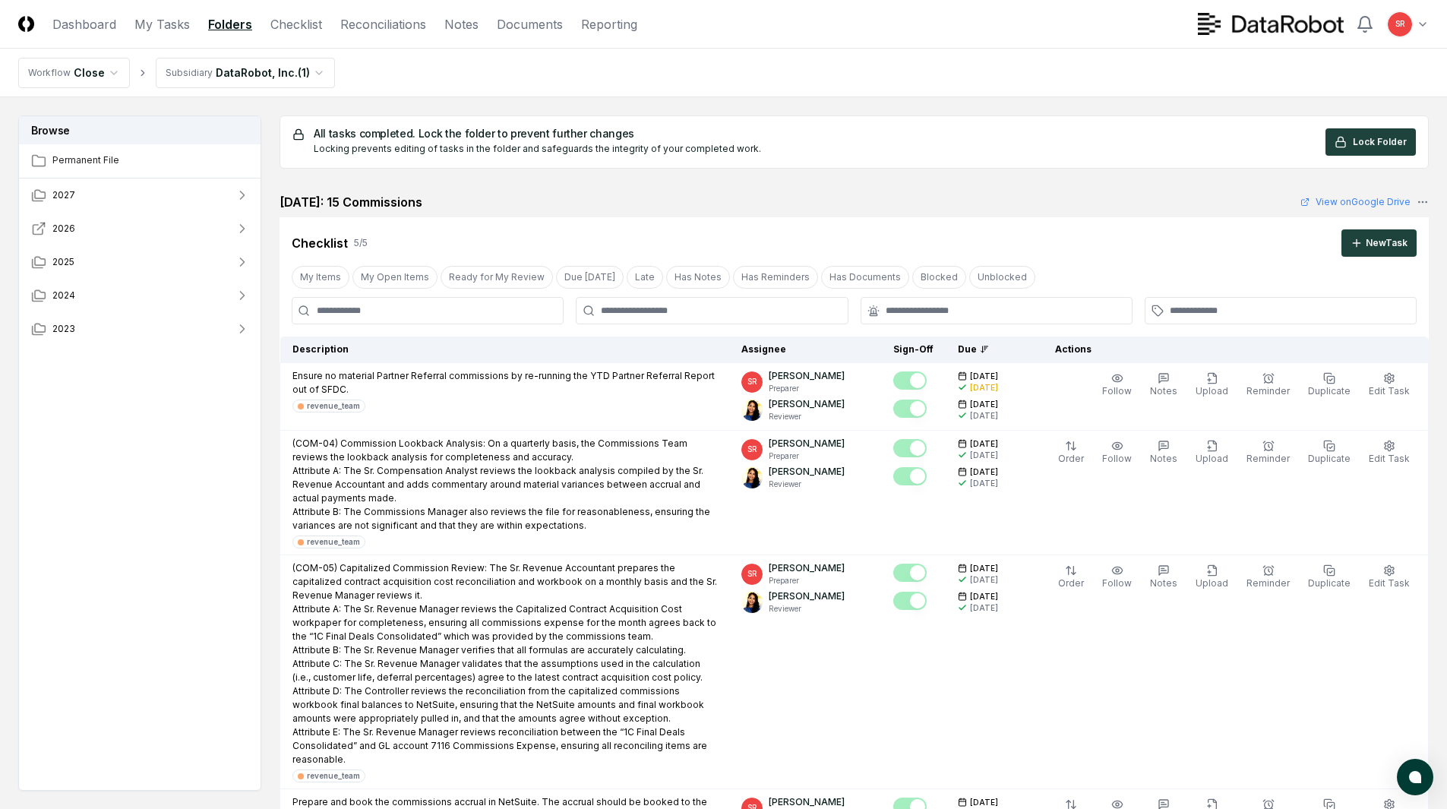
click at [239, 228] on icon "button" at bounding box center [242, 228] width 15 height 15
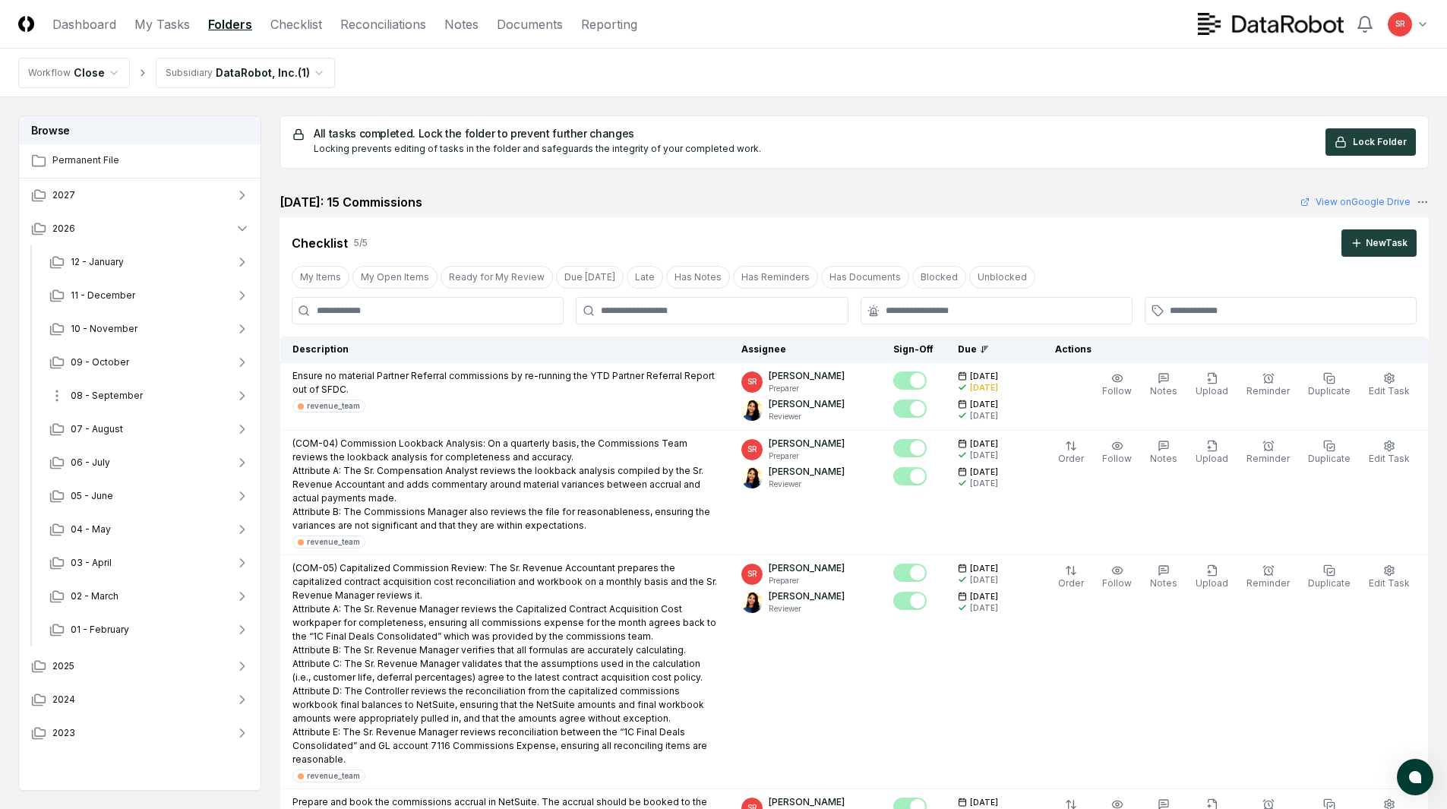
click at [236, 396] on icon "button" at bounding box center [242, 395] width 15 height 15
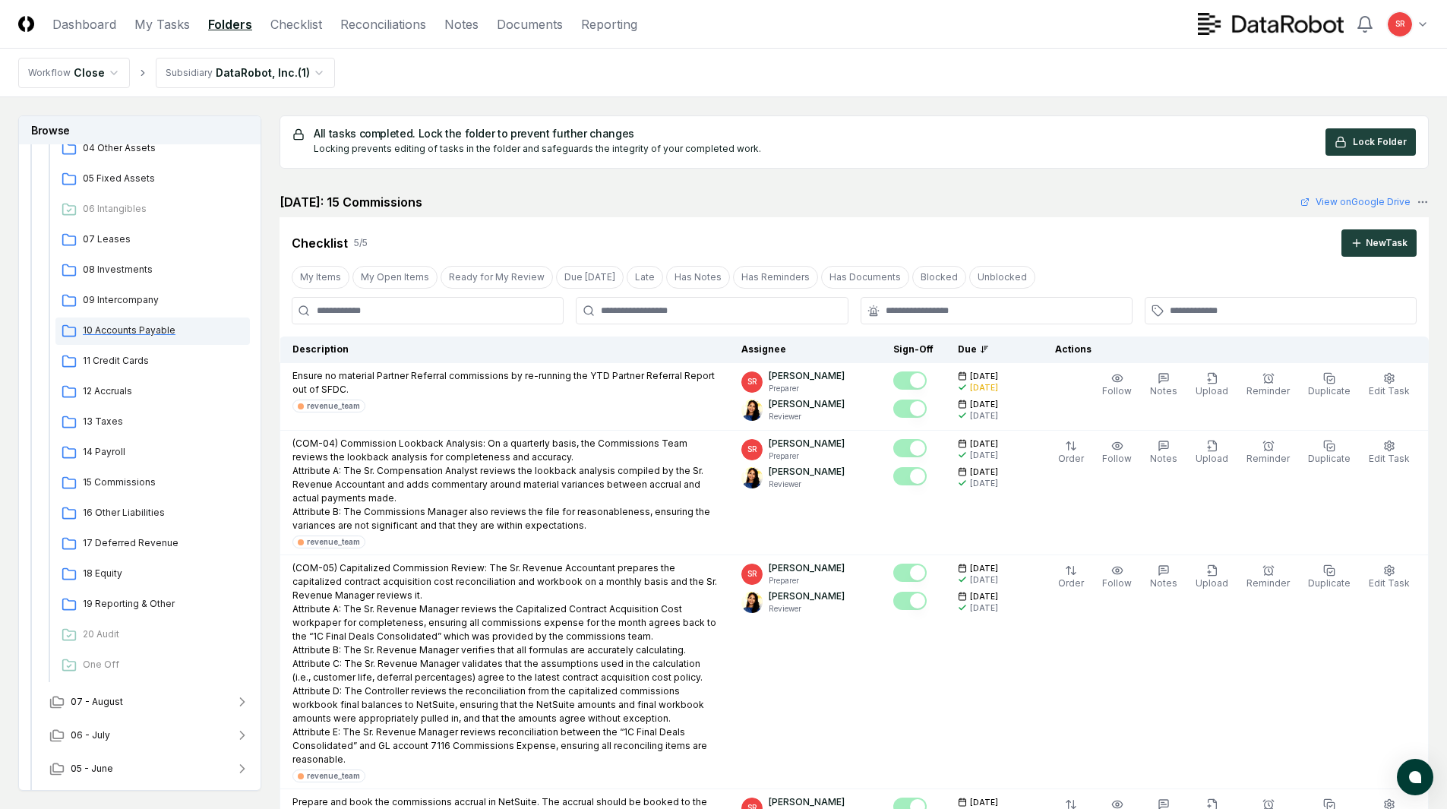
scroll to position [380, 0]
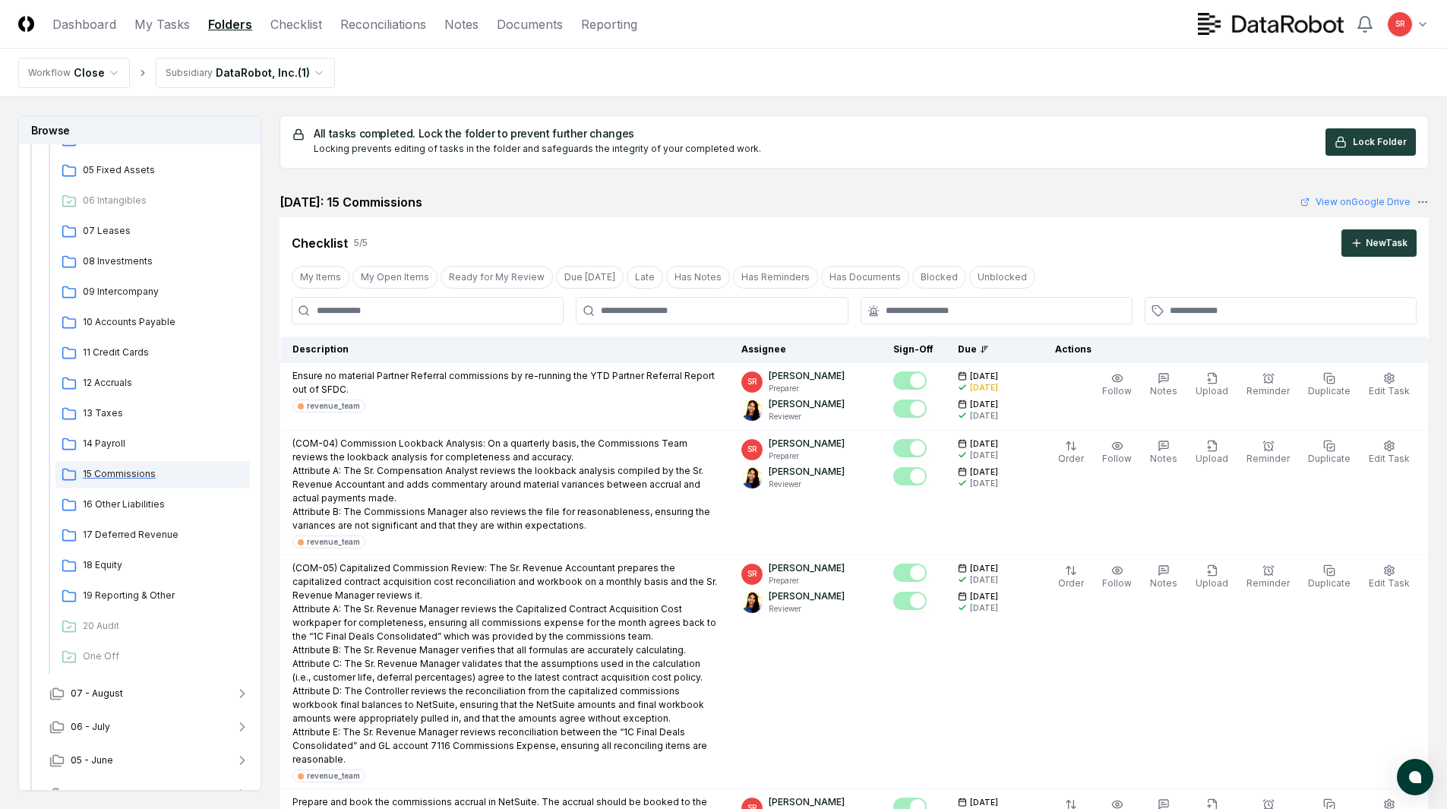
click at [138, 475] on span "15 Commissions" at bounding box center [163, 474] width 161 height 14
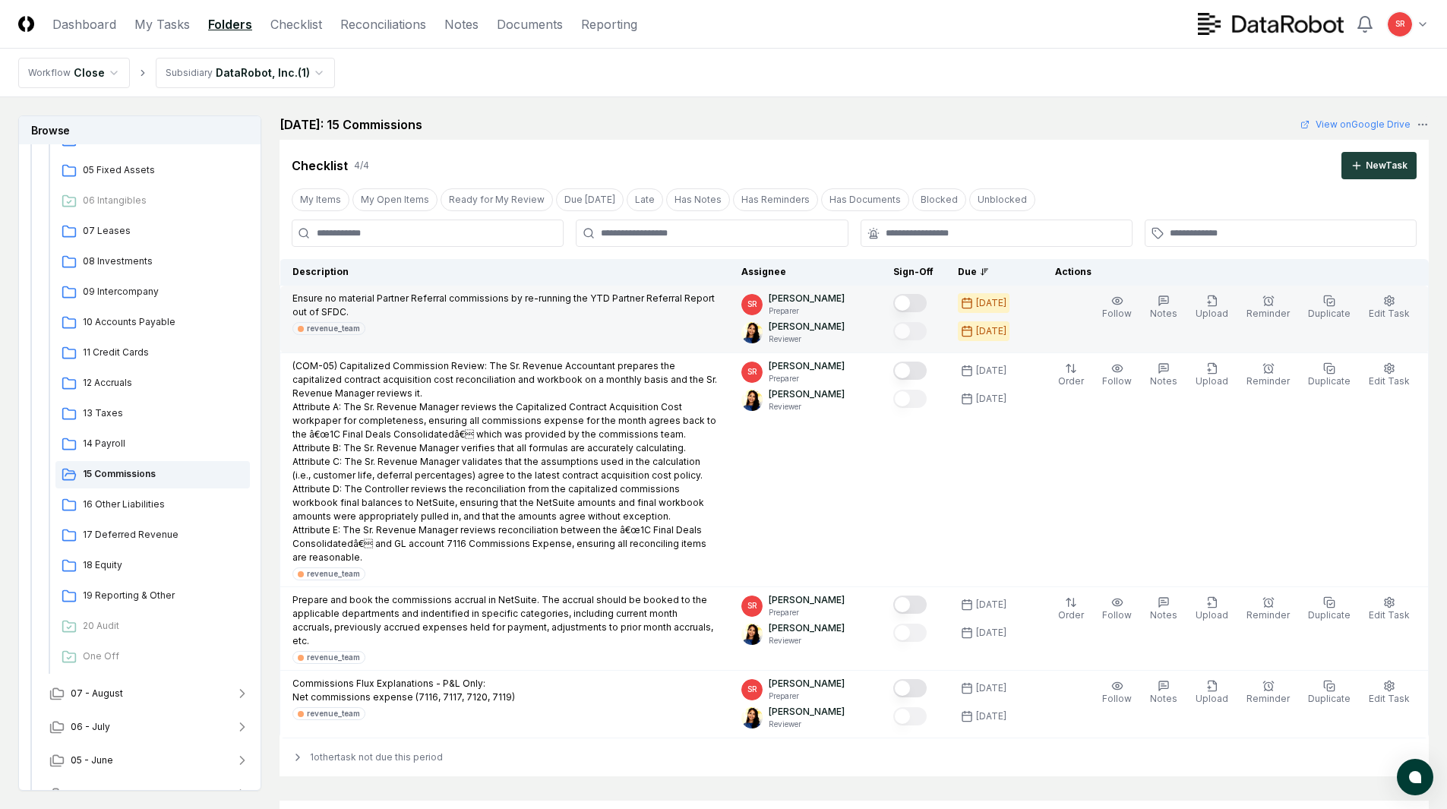
click at [920, 298] on button "Mark complete" at bounding box center [909, 303] width 33 height 18
click at [126, 536] on span "17 Deferred Revenue" at bounding box center [163, 535] width 161 height 14
